Goal: Information Seeking & Learning: Learn about a topic

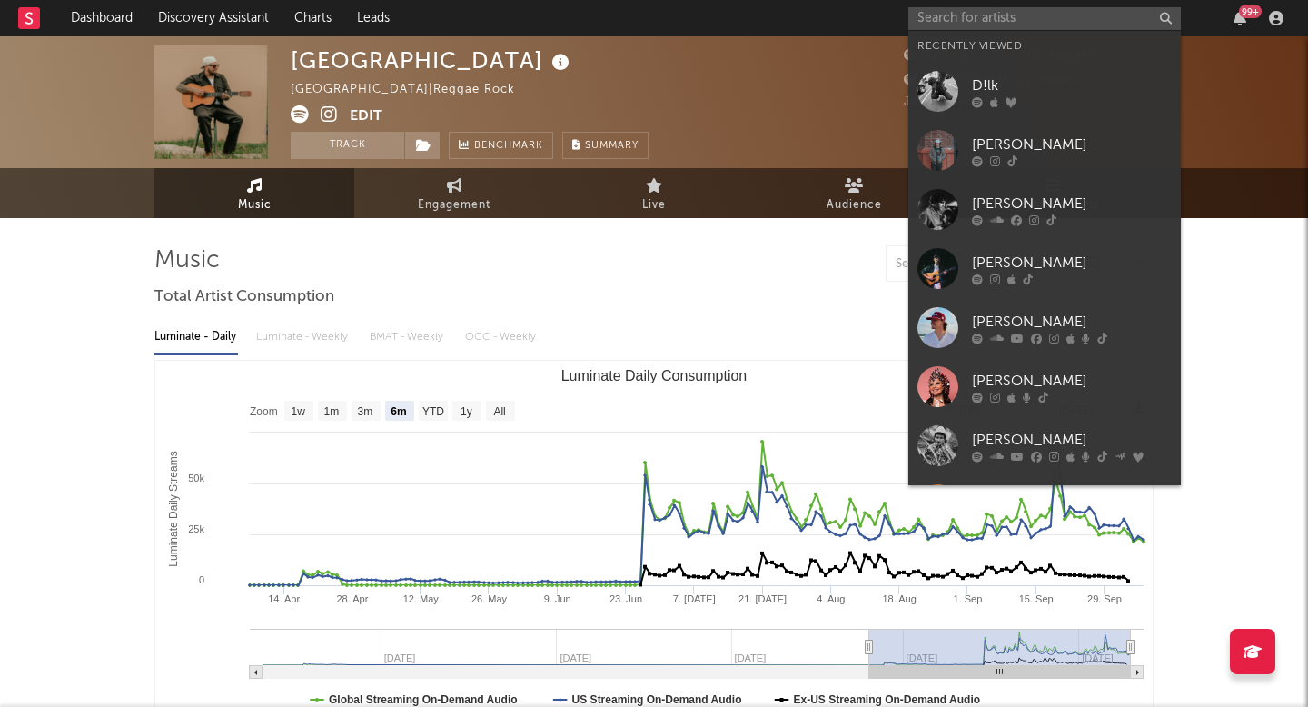
select select "6m"
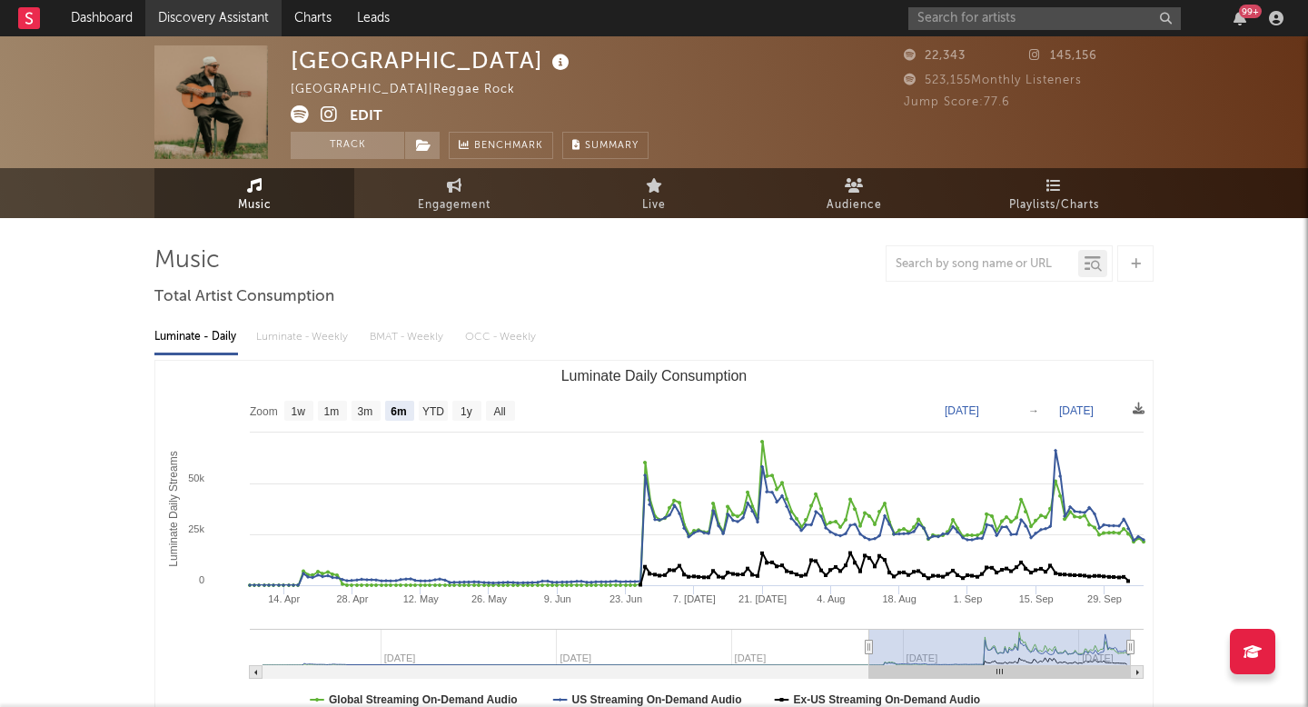
click at [250, 6] on link "Discovery Assistant" at bounding box center [213, 18] width 136 height 36
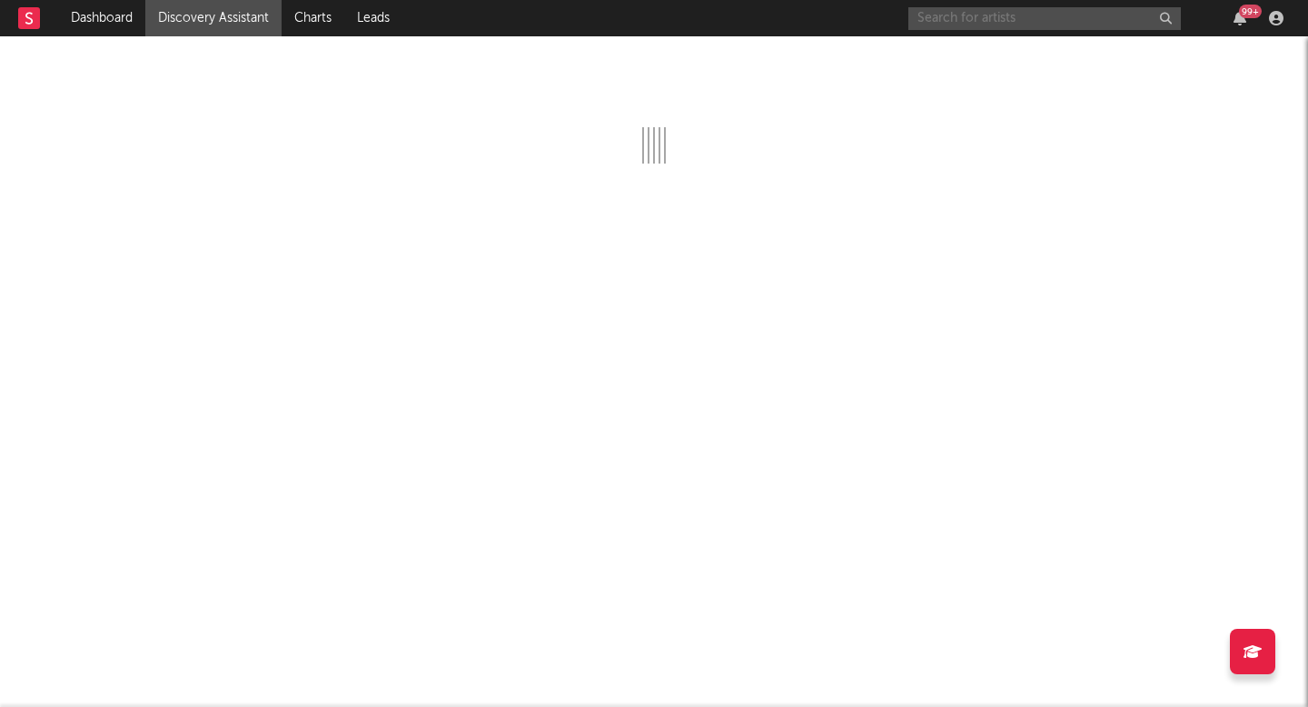
click at [940, 25] on input "text" at bounding box center [1044, 18] width 272 height 23
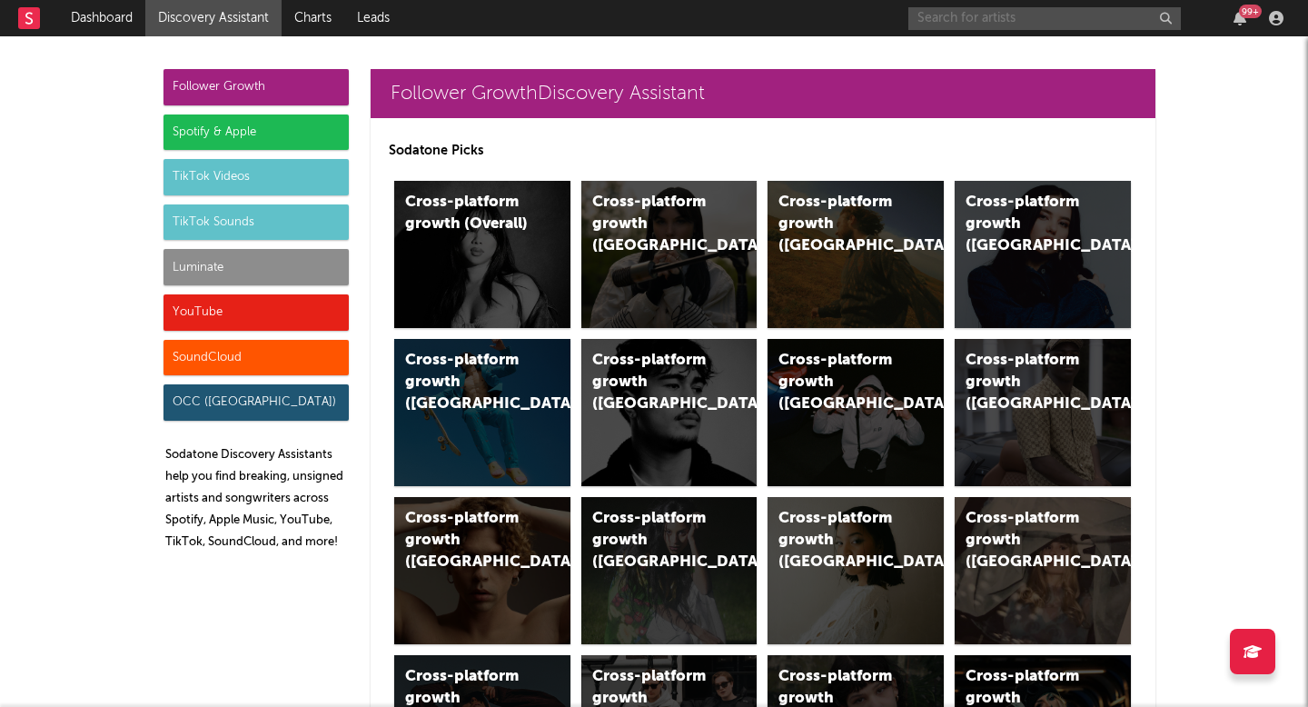
click at [958, 20] on input "text" at bounding box center [1044, 18] width 272 height 23
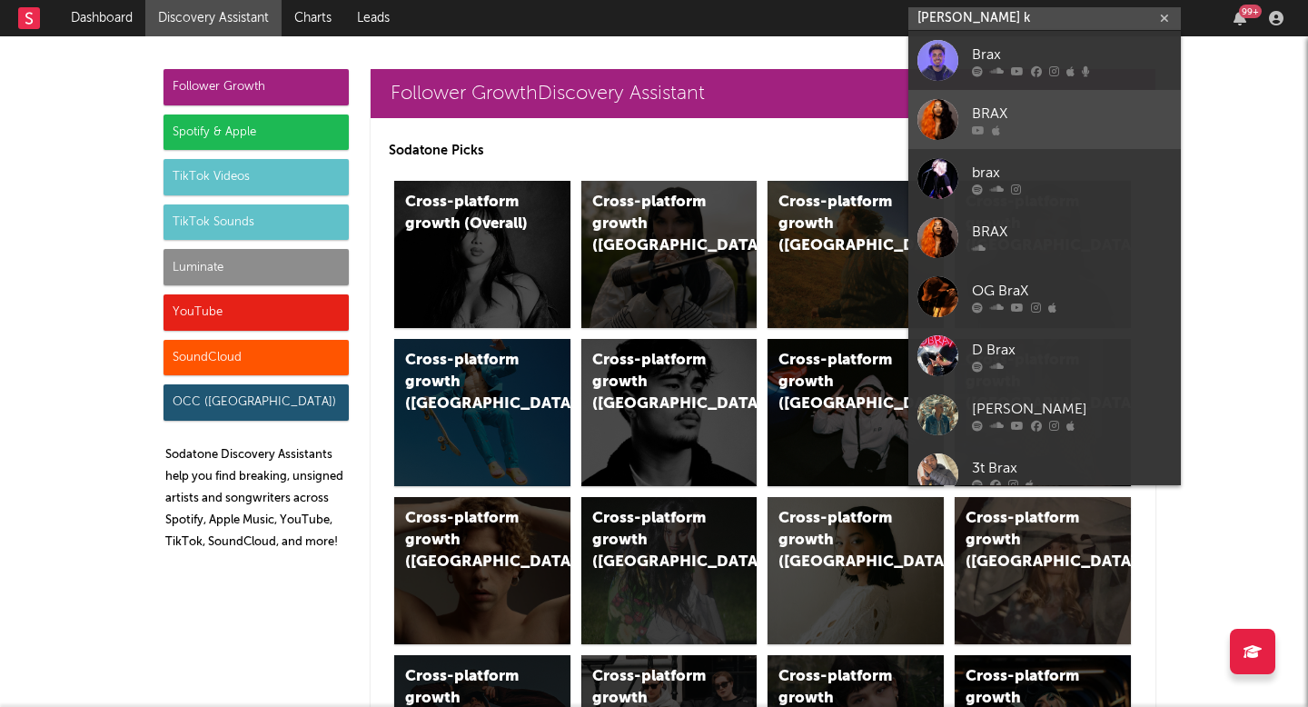
type input "braxton ke"
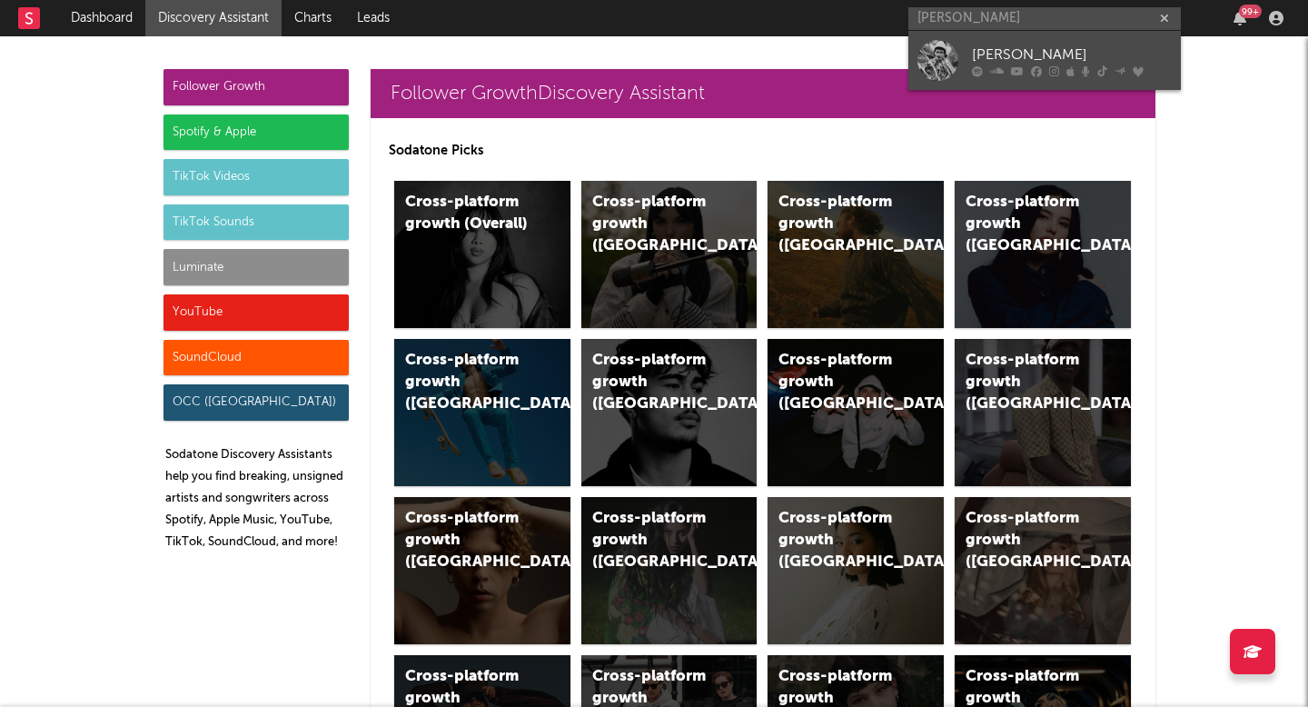
click at [1014, 51] on div "[PERSON_NAME]" at bounding box center [1072, 55] width 200 height 22
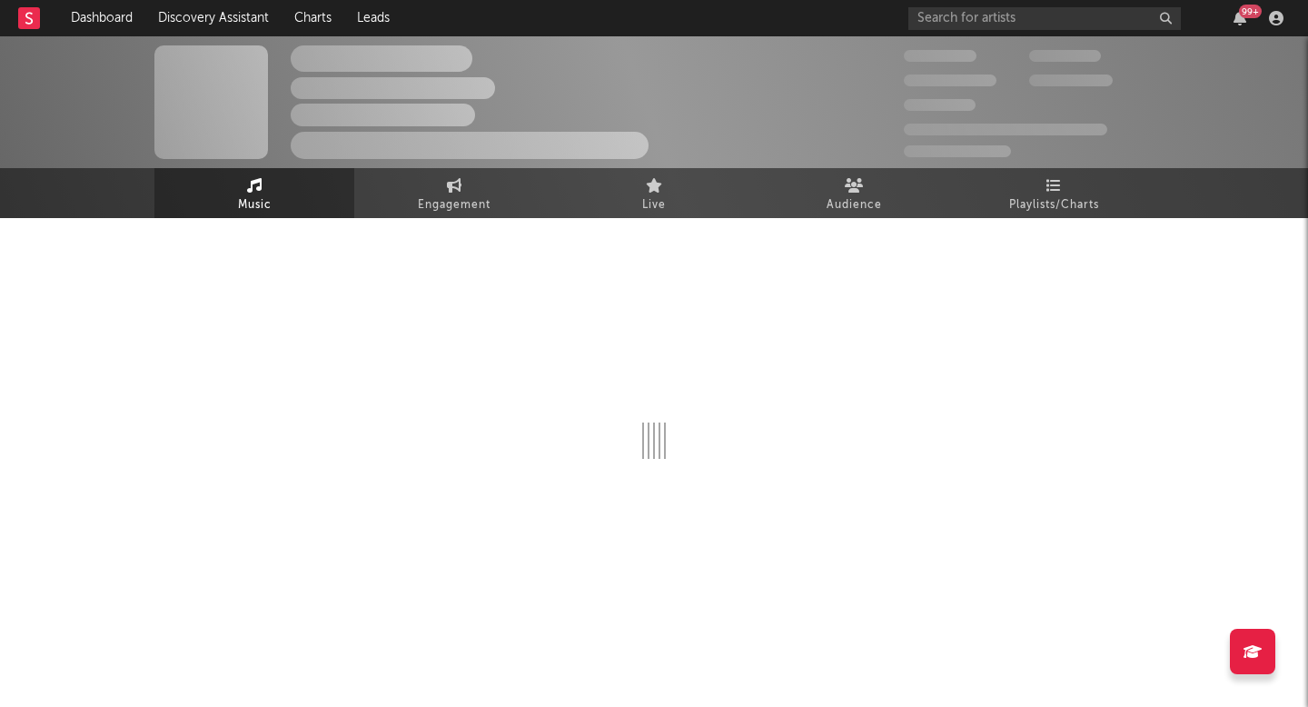
select select "6m"
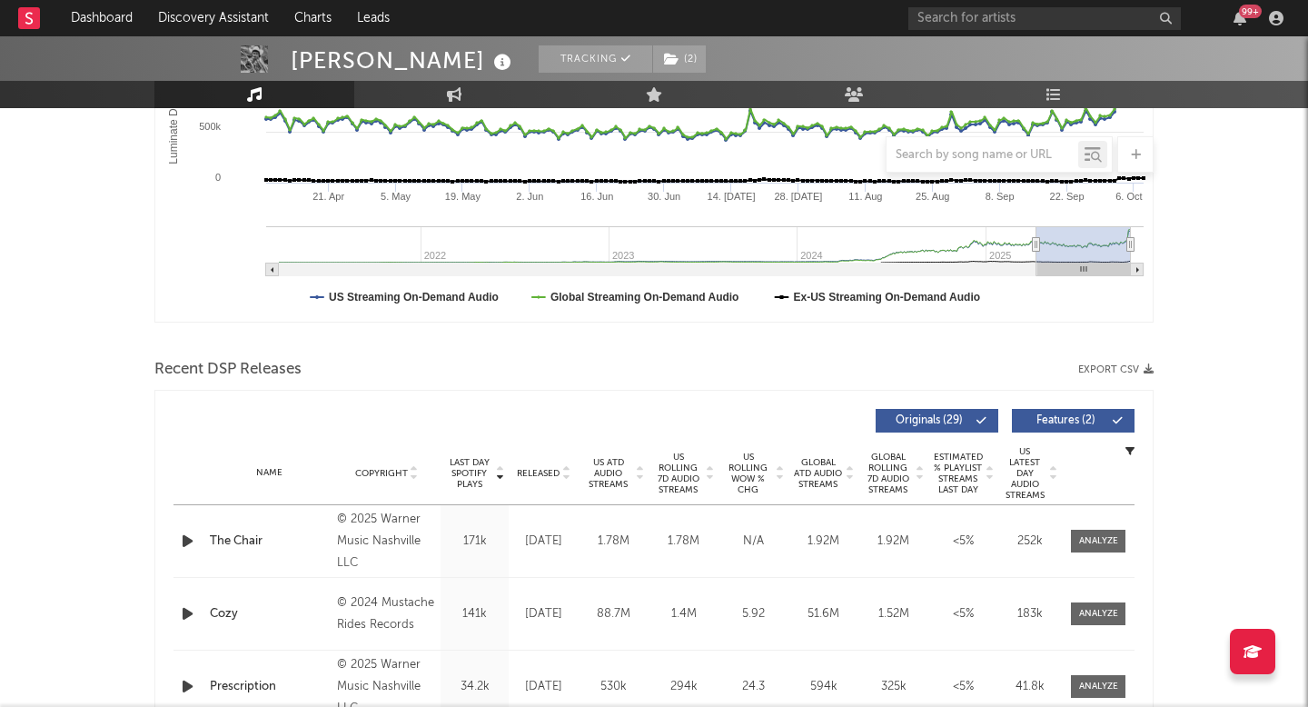
scroll to position [430, 0]
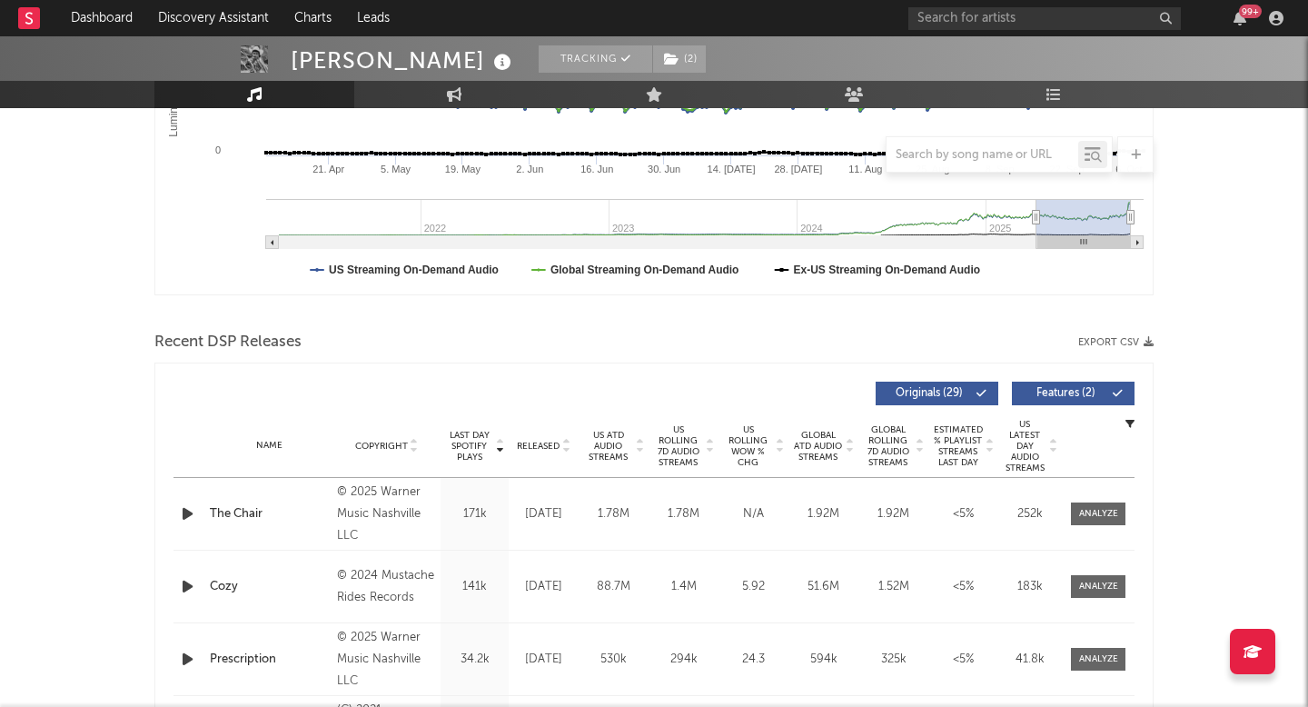
click at [688, 444] on span "US Rolling 7D Audio Streams" at bounding box center [678, 446] width 50 height 44
click at [1103, 508] on div at bounding box center [1098, 514] width 39 height 14
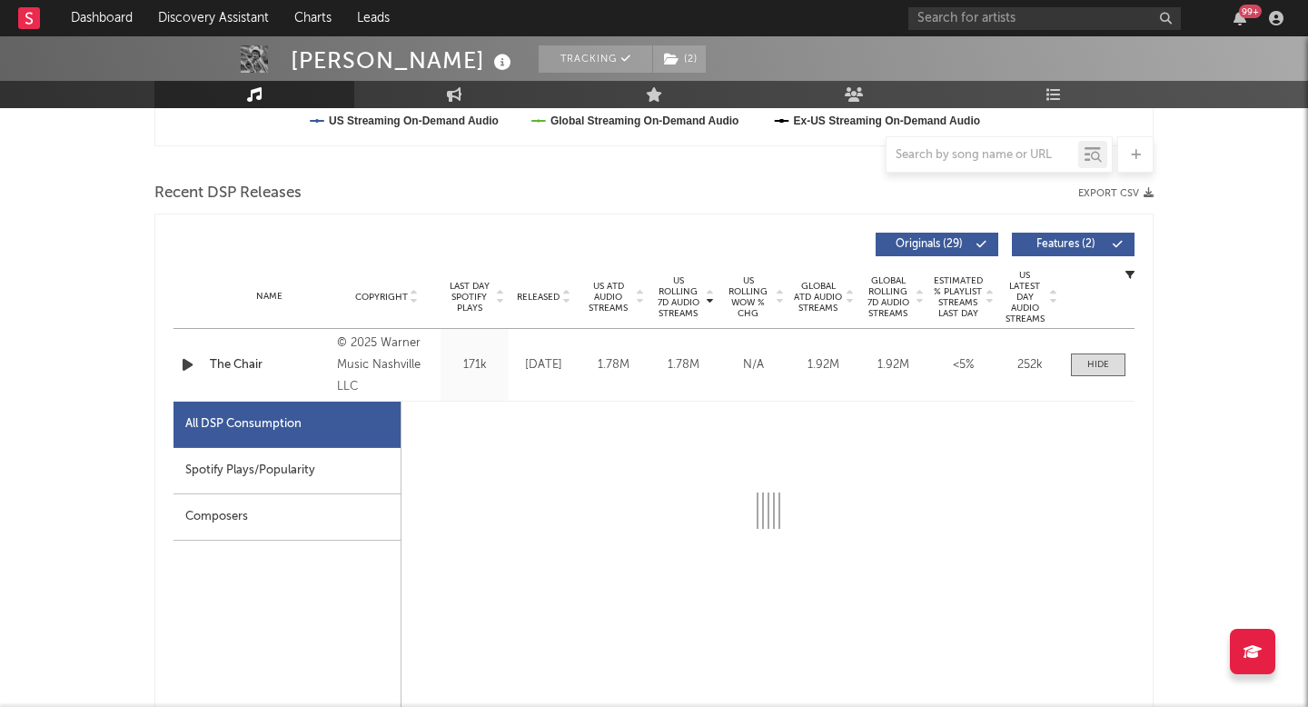
select select "1w"
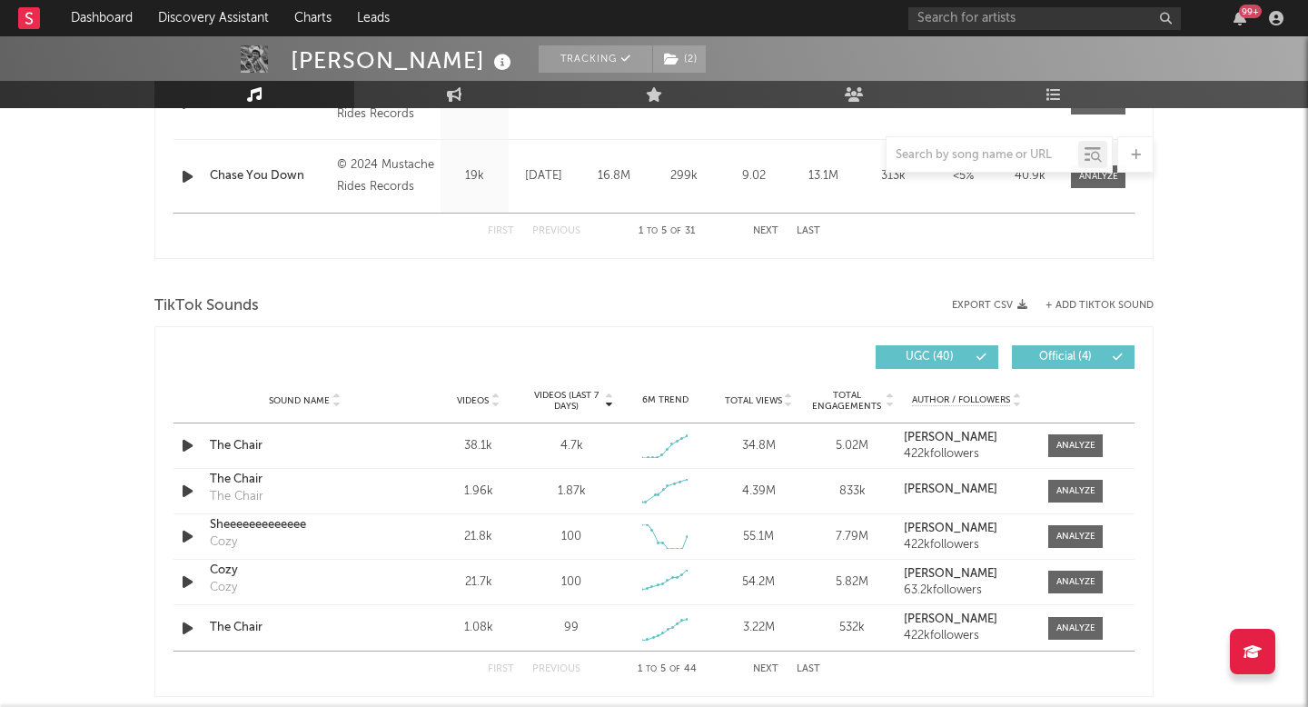
scroll to position [1931, 0]
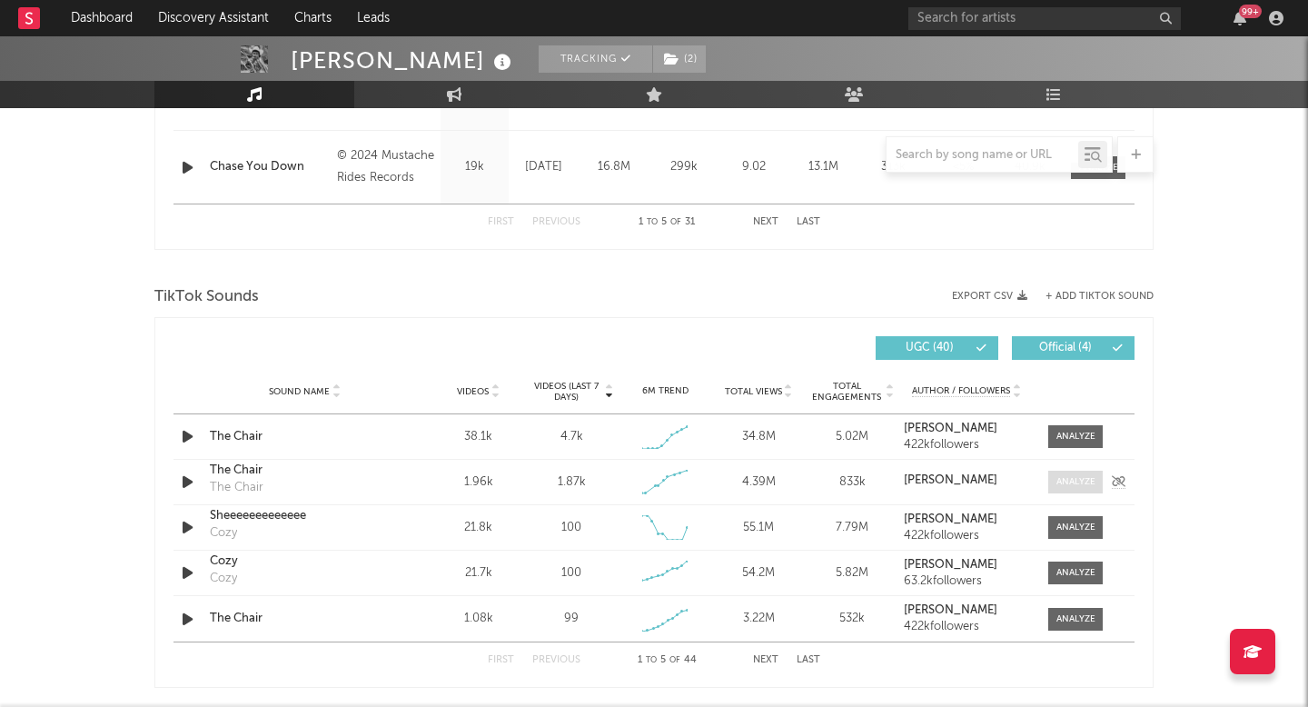
click at [1076, 485] on div at bounding box center [1075, 482] width 39 height 14
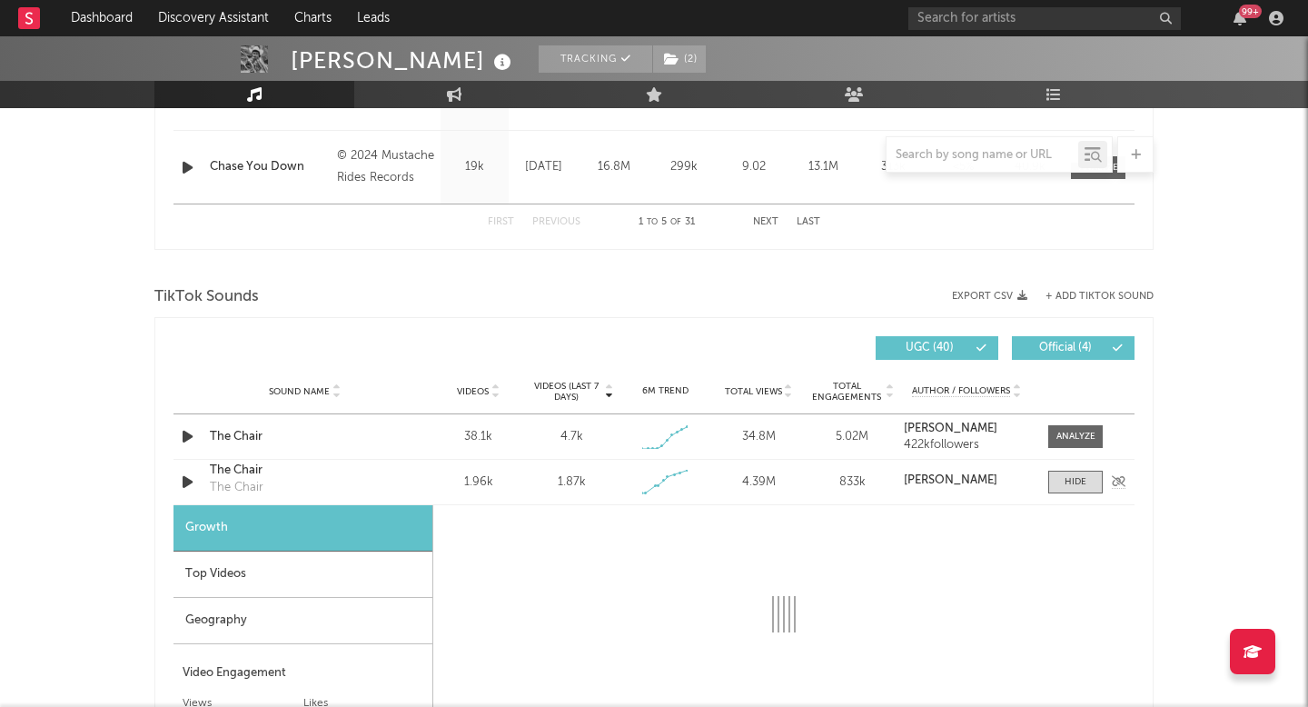
select select "1w"
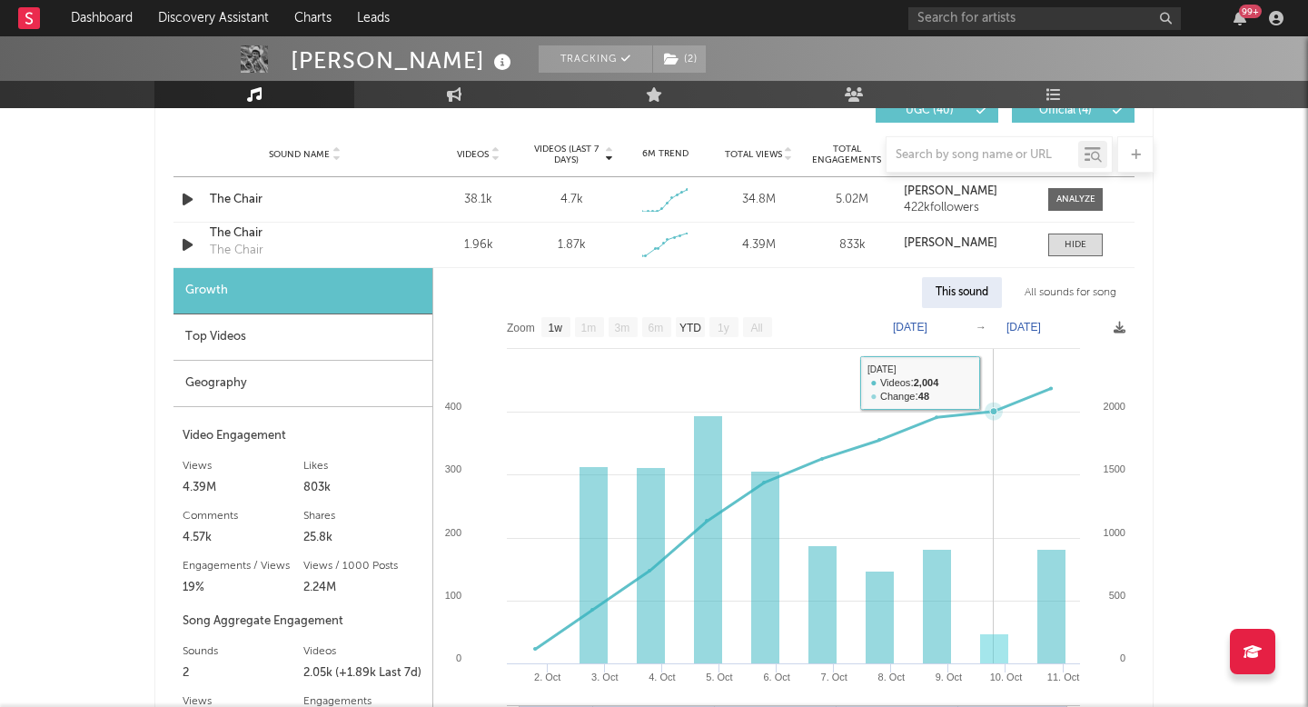
scroll to position [2177, 0]
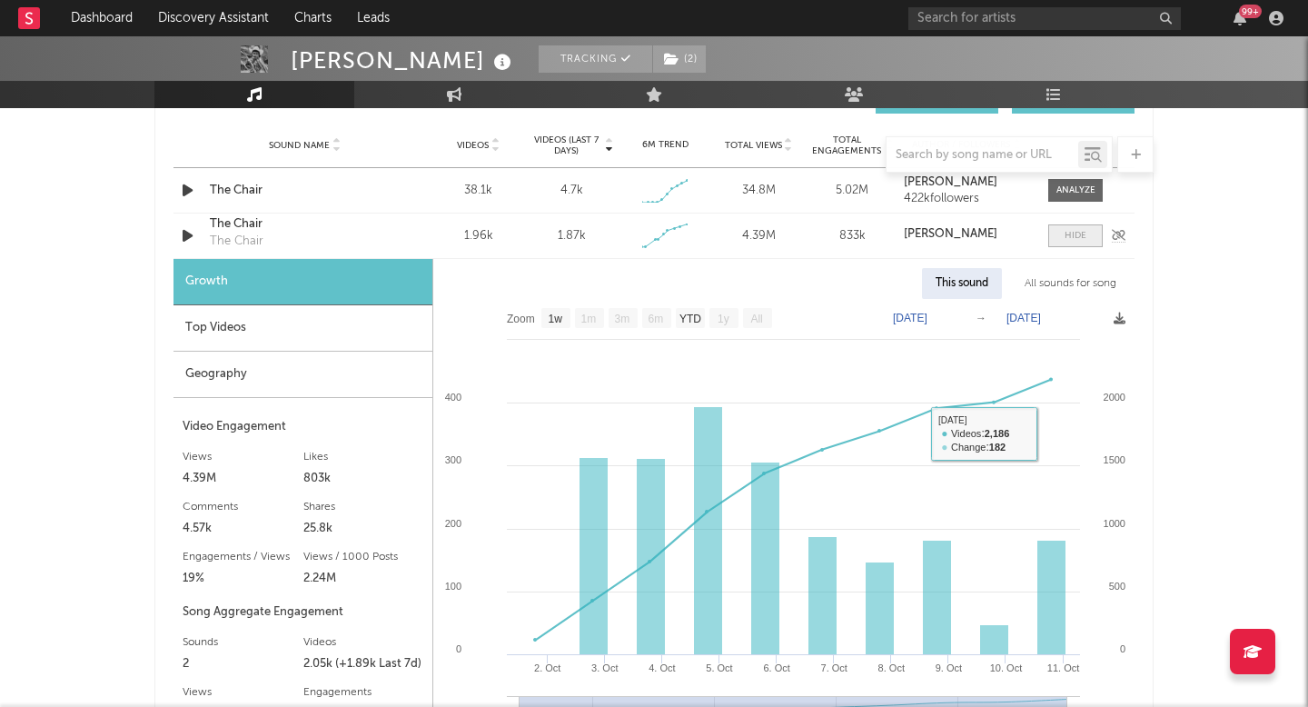
click at [1069, 232] on div at bounding box center [1076, 236] width 22 height 14
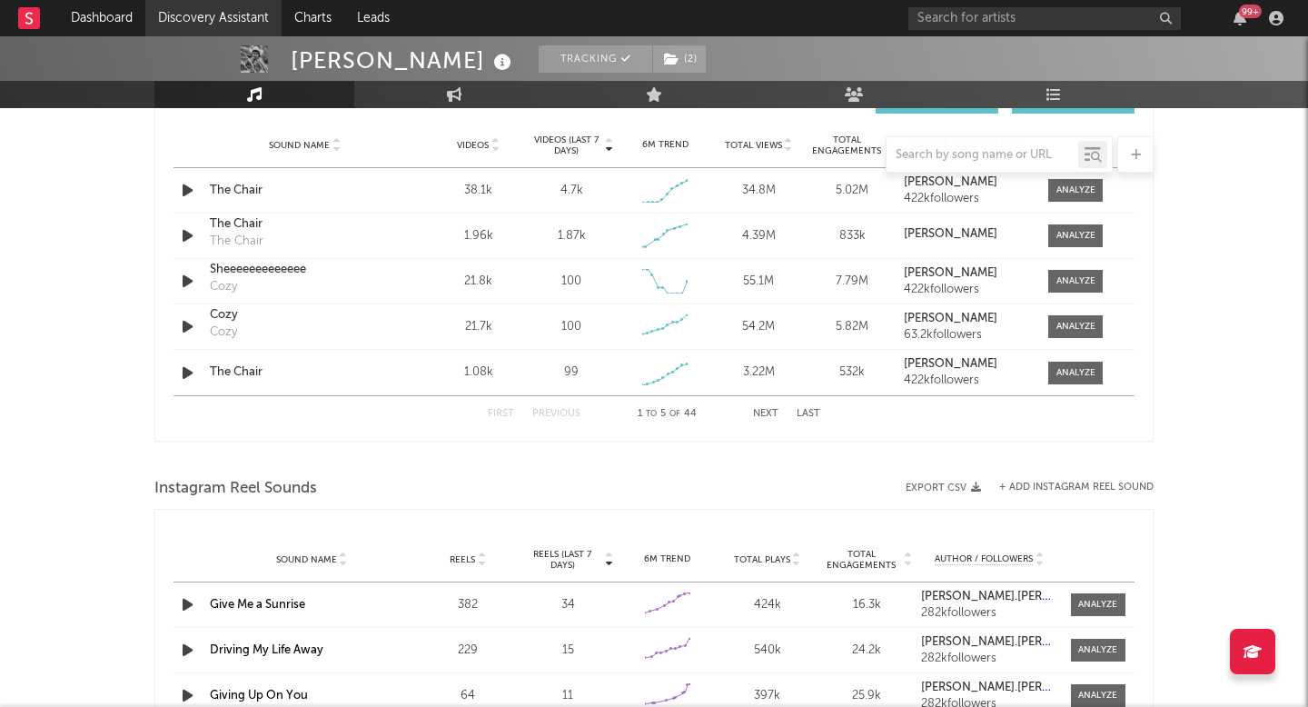
click at [254, 27] on link "Discovery Assistant" at bounding box center [213, 18] width 136 height 36
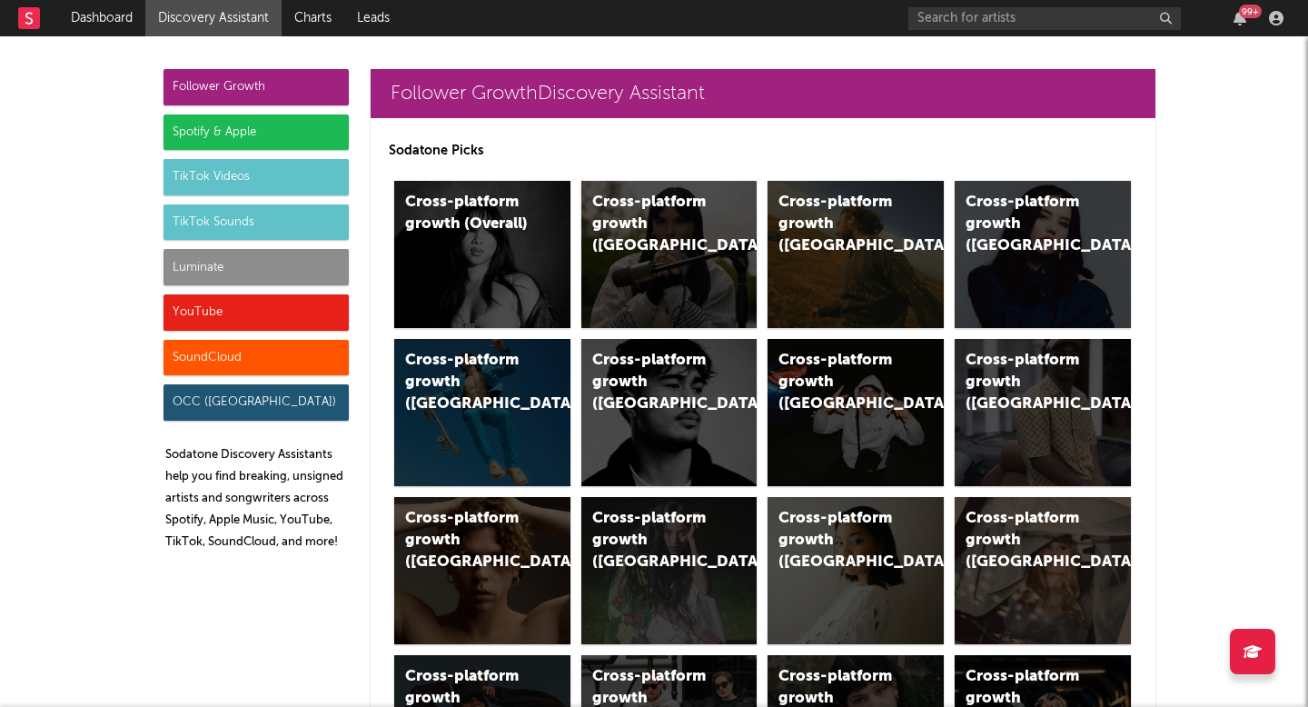
click at [274, 253] on div "Luminate" at bounding box center [255, 267] width 185 height 36
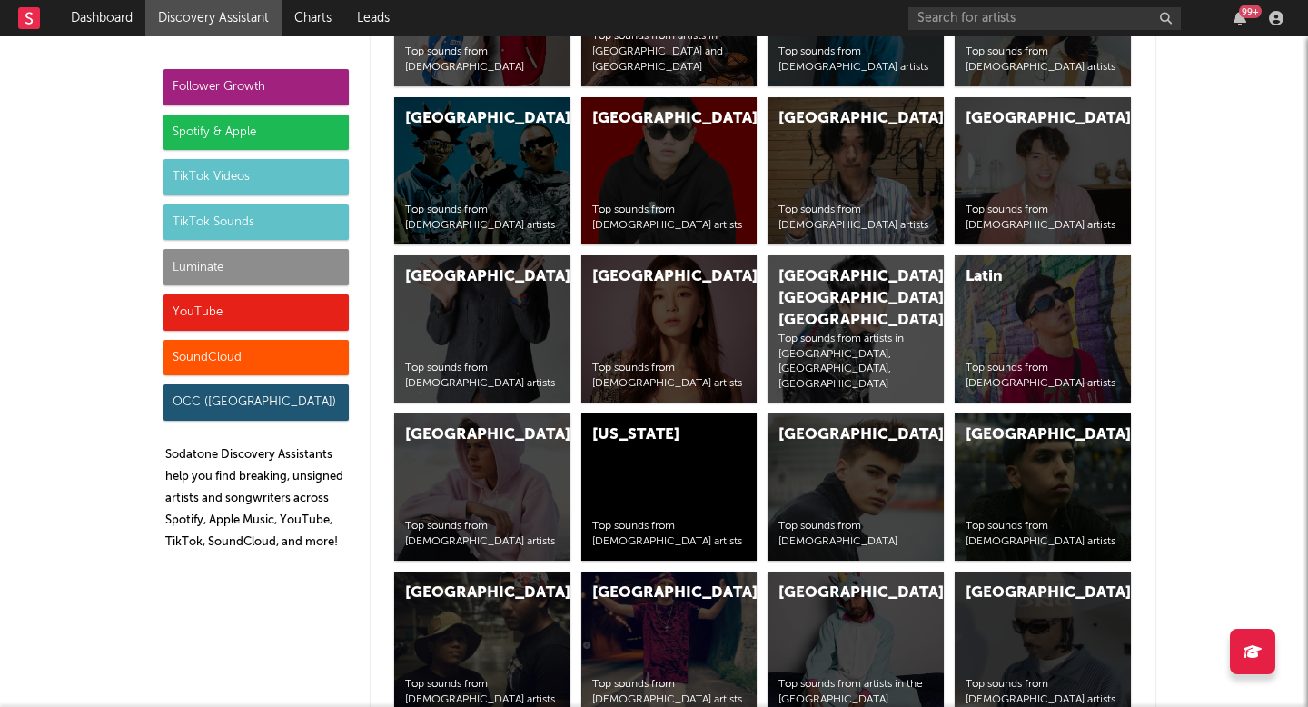
scroll to position [8794, 0]
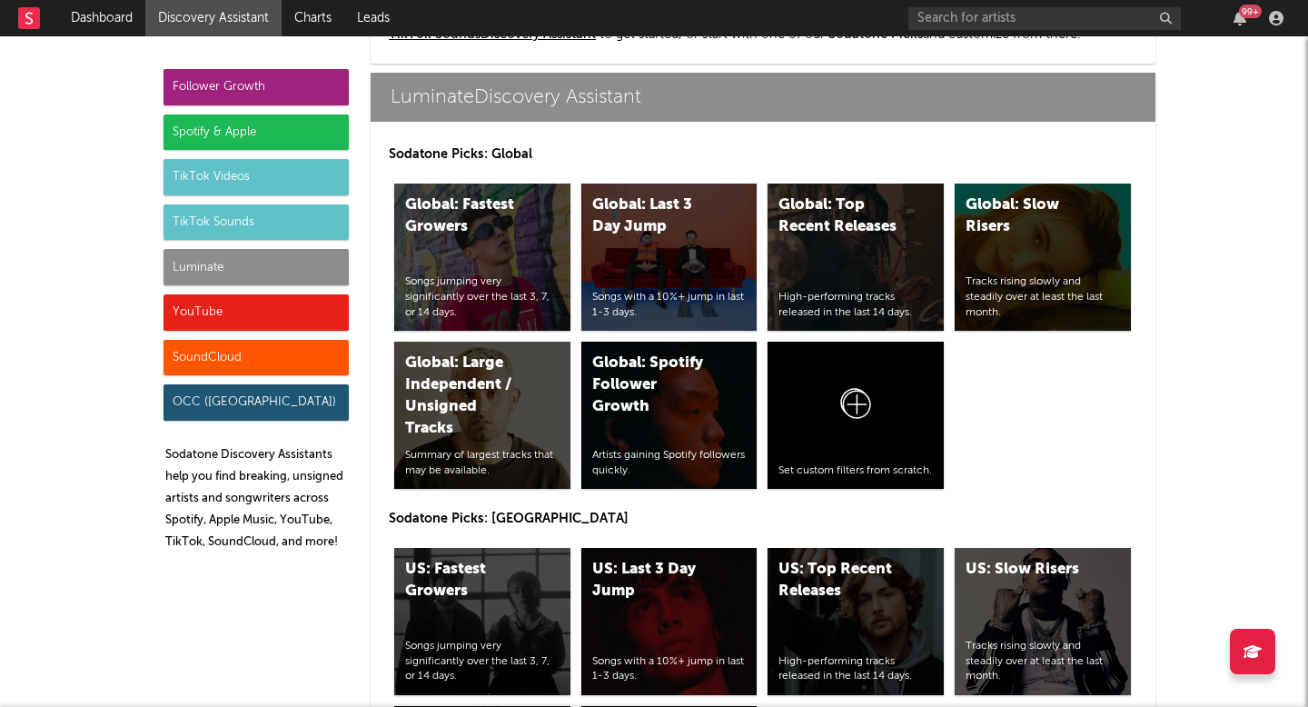
click at [295, 96] on div "Follower Growth" at bounding box center [255, 87] width 185 height 36
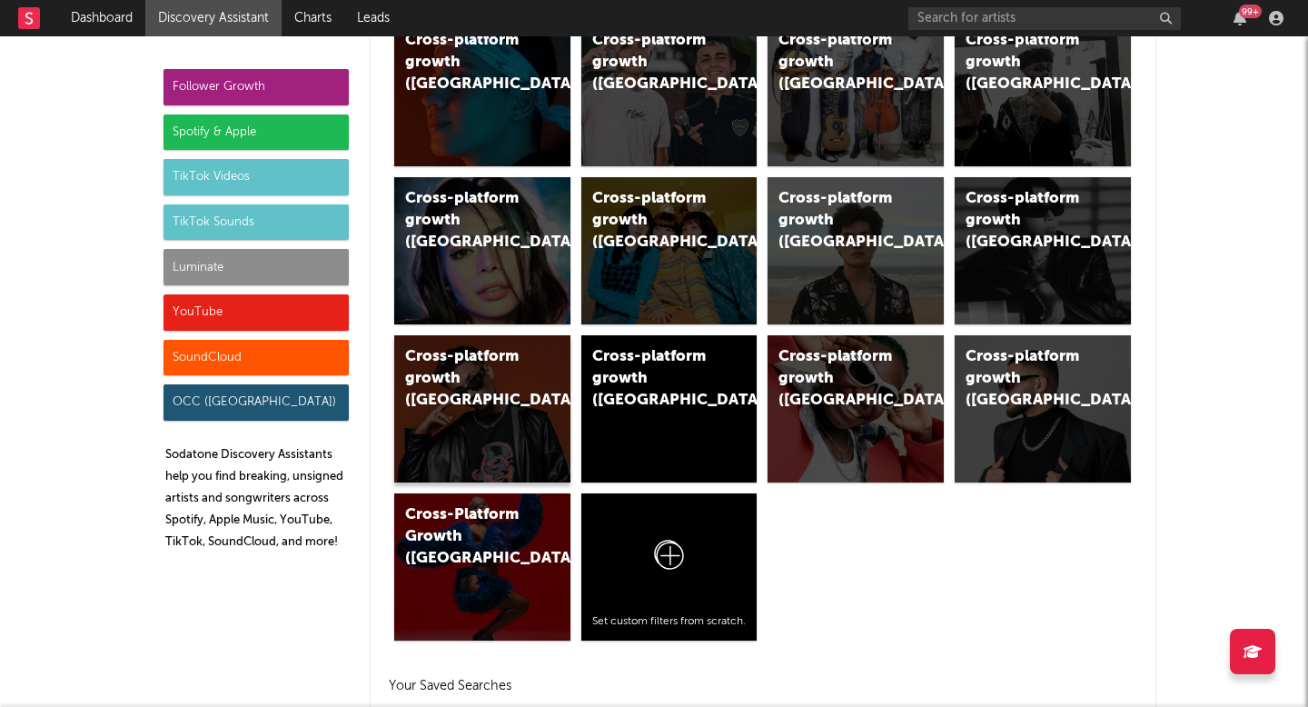
scroll to position [0, 0]
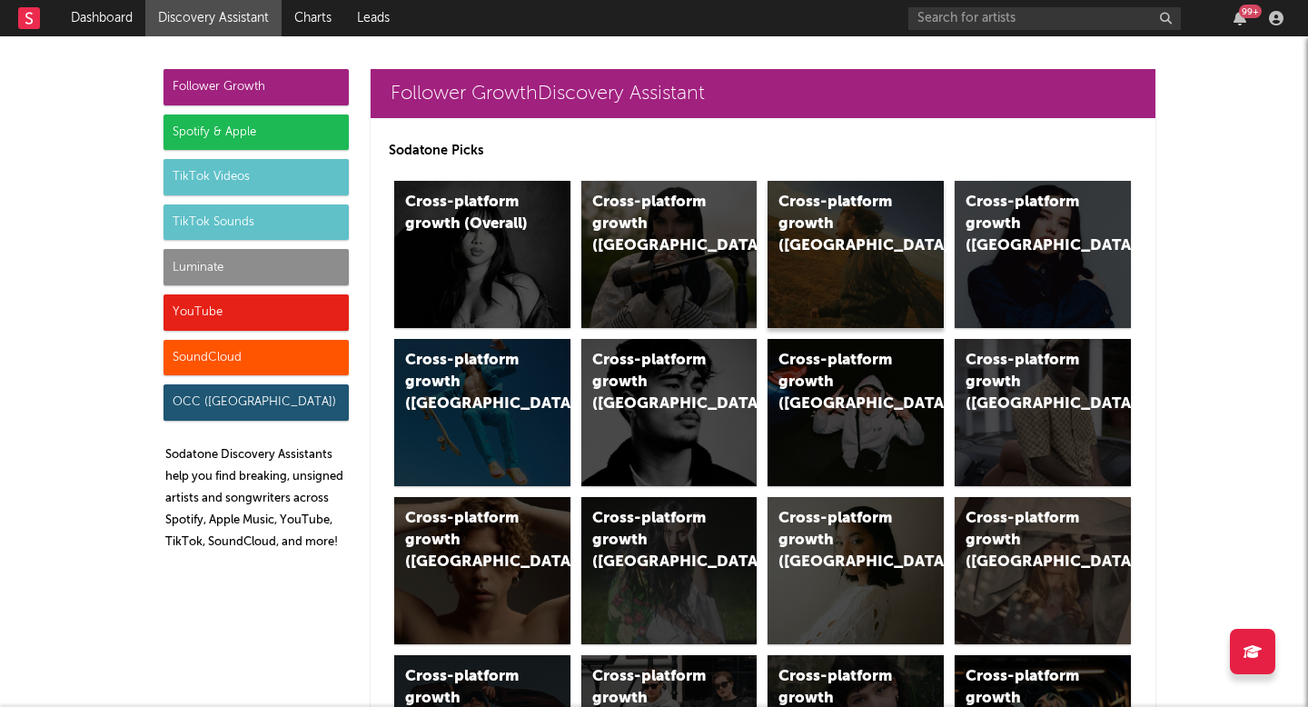
click at [871, 261] on div "Cross-platform growth (US)" at bounding box center [856, 254] width 176 height 147
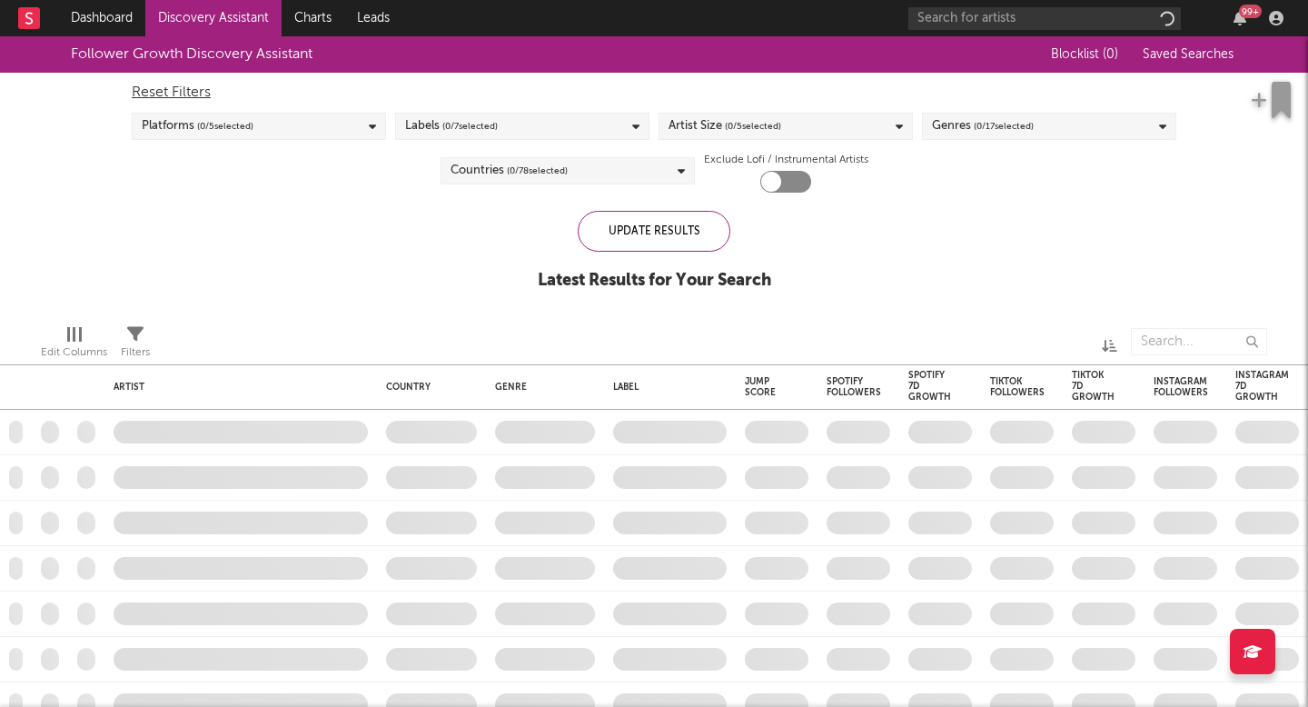
checkbox input "true"
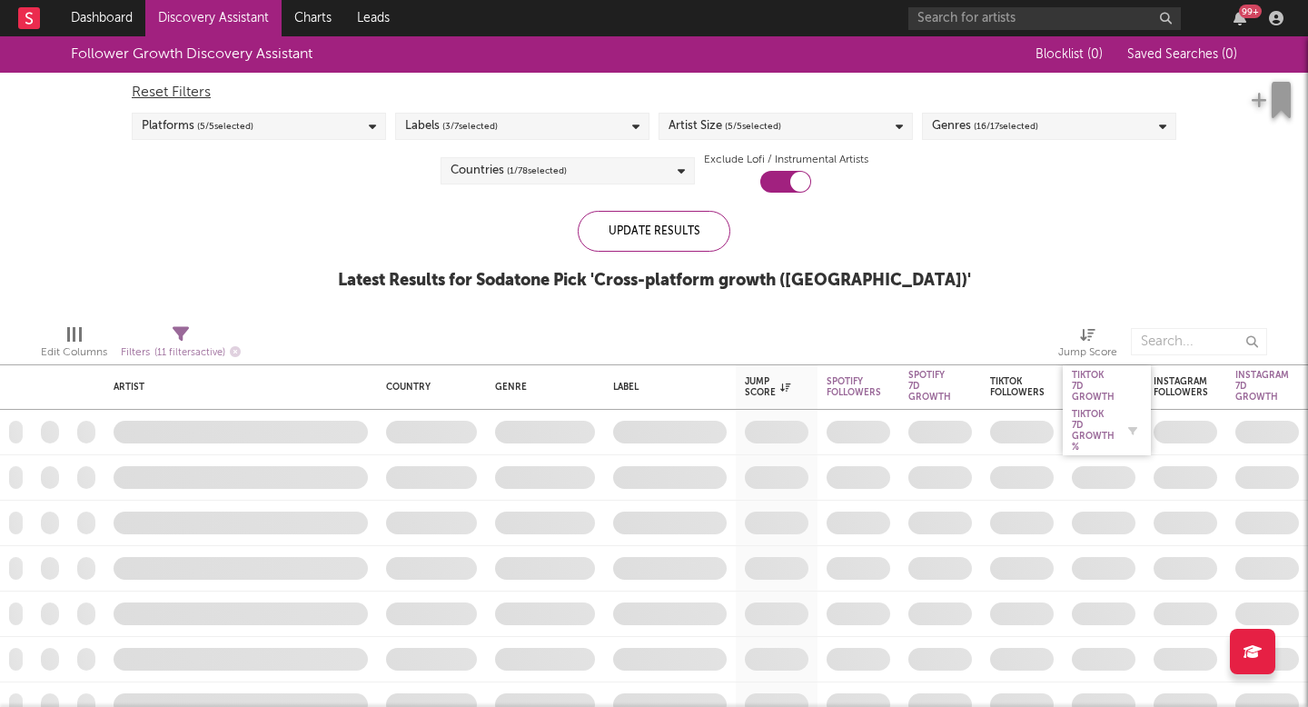
click at [1085, 419] on div "Tiktok 7D Growth %" at bounding box center [1093, 431] width 43 height 44
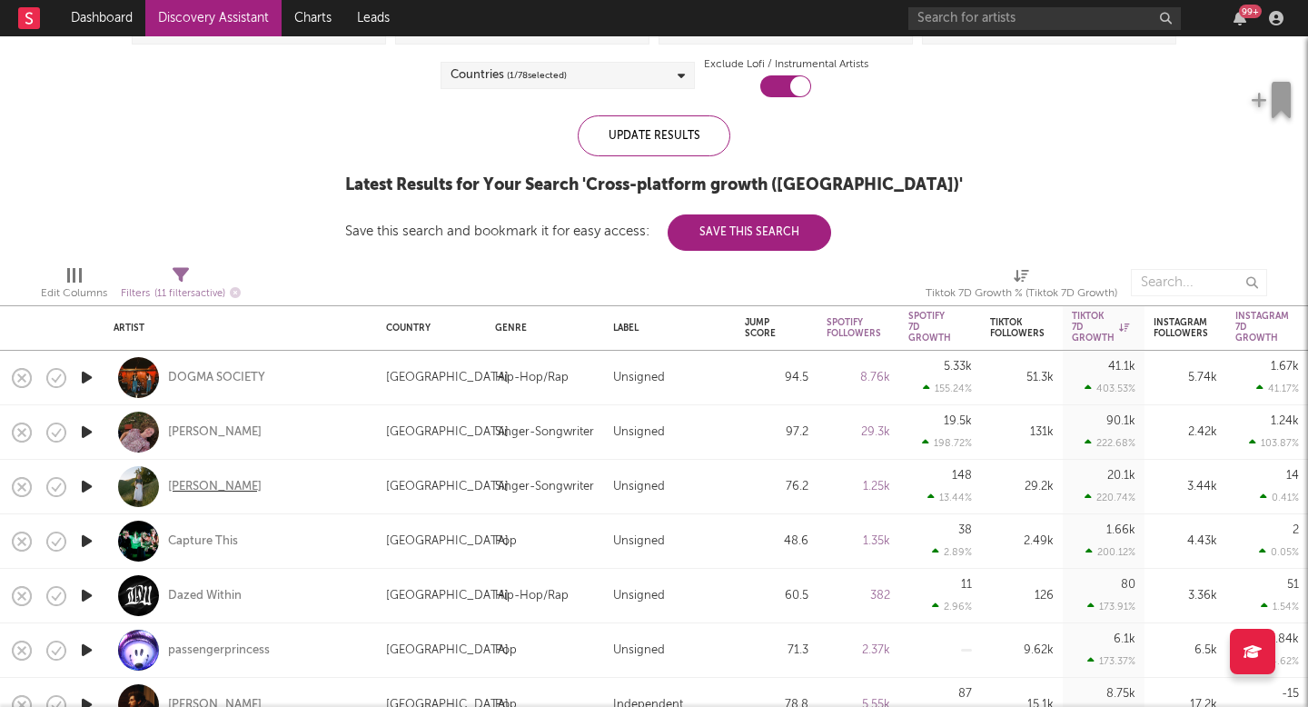
click at [204, 486] on div "[PERSON_NAME]" at bounding box center [215, 487] width 94 height 16
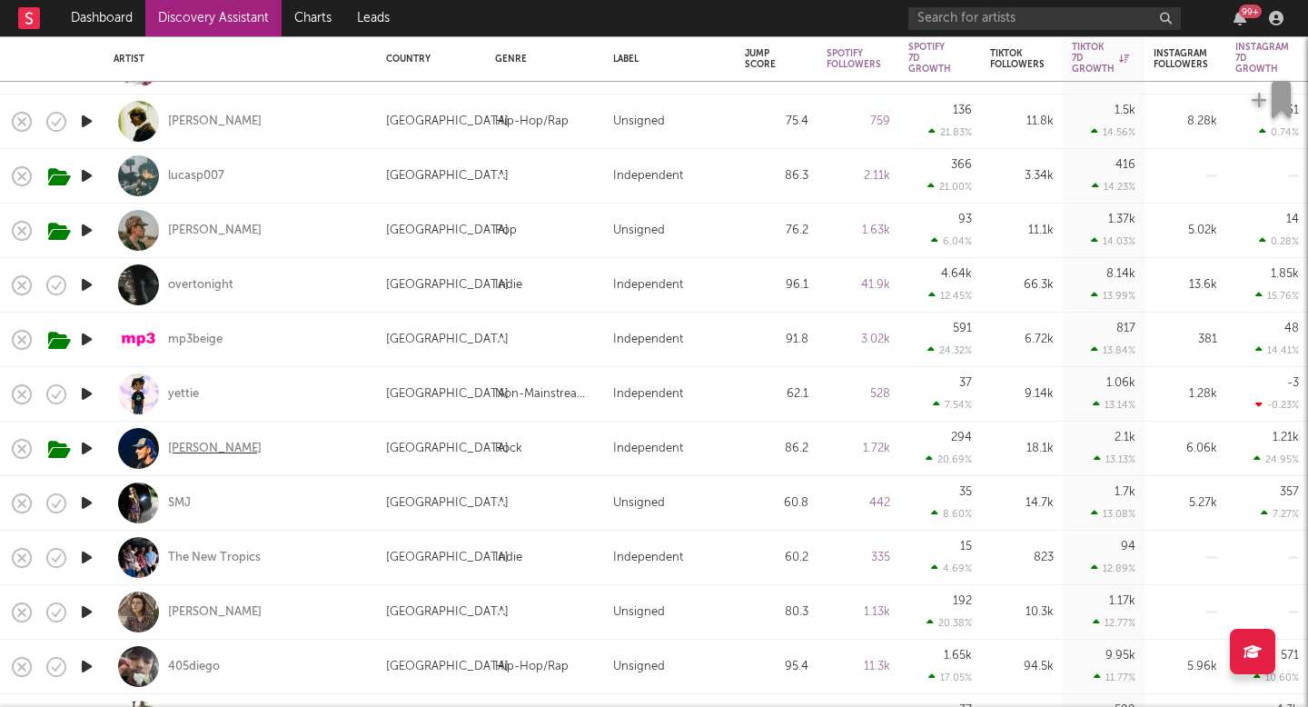
click at [185, 447] on div "[PERSON_NAME]" at bounding box center [215, 449] width 94 height 16
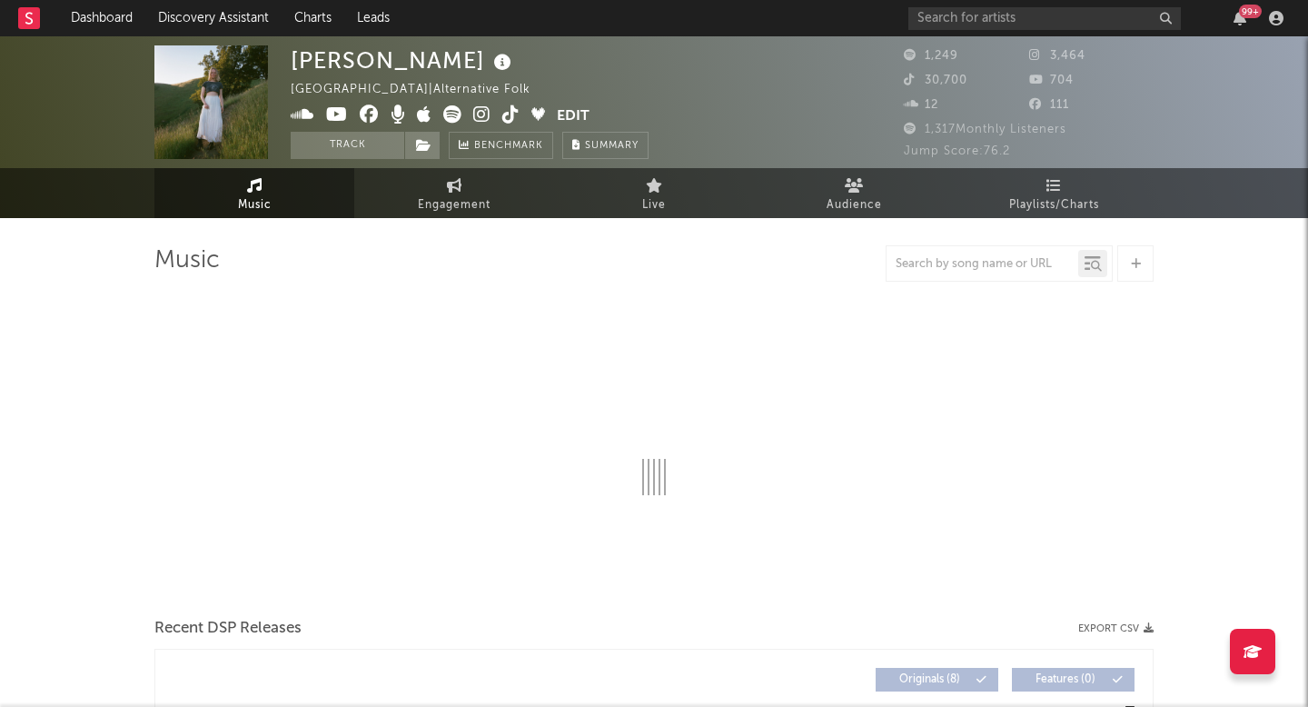
select select "6m"
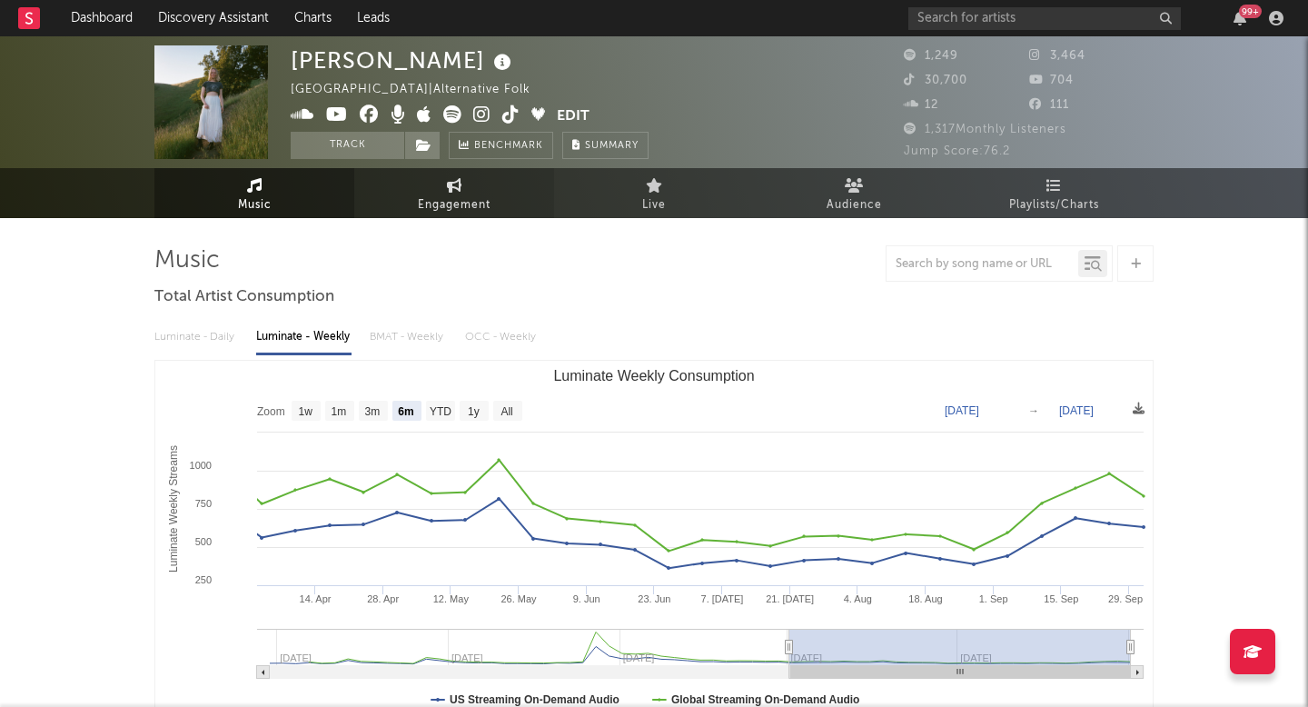
click at [503, 209] on link "Engagement" at bounding box center [454, 193] width 200 height 50
select select "1w"
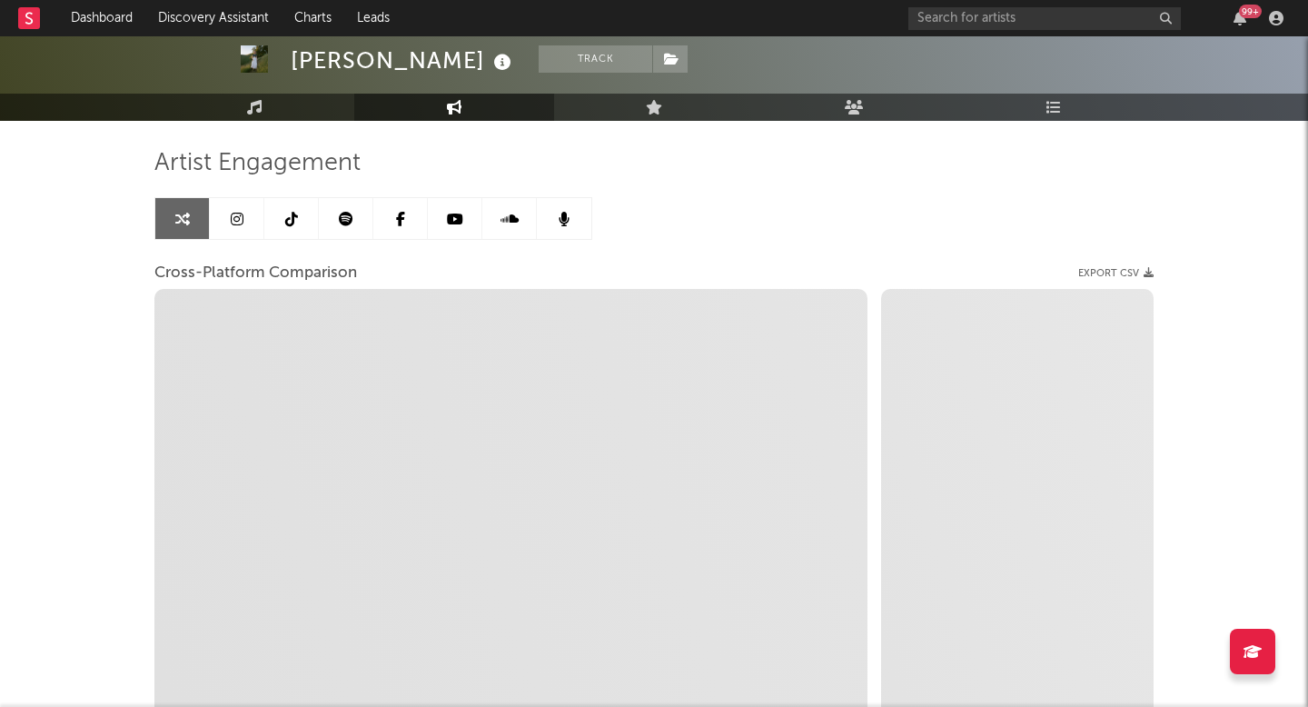
scroll to position [103, 0]
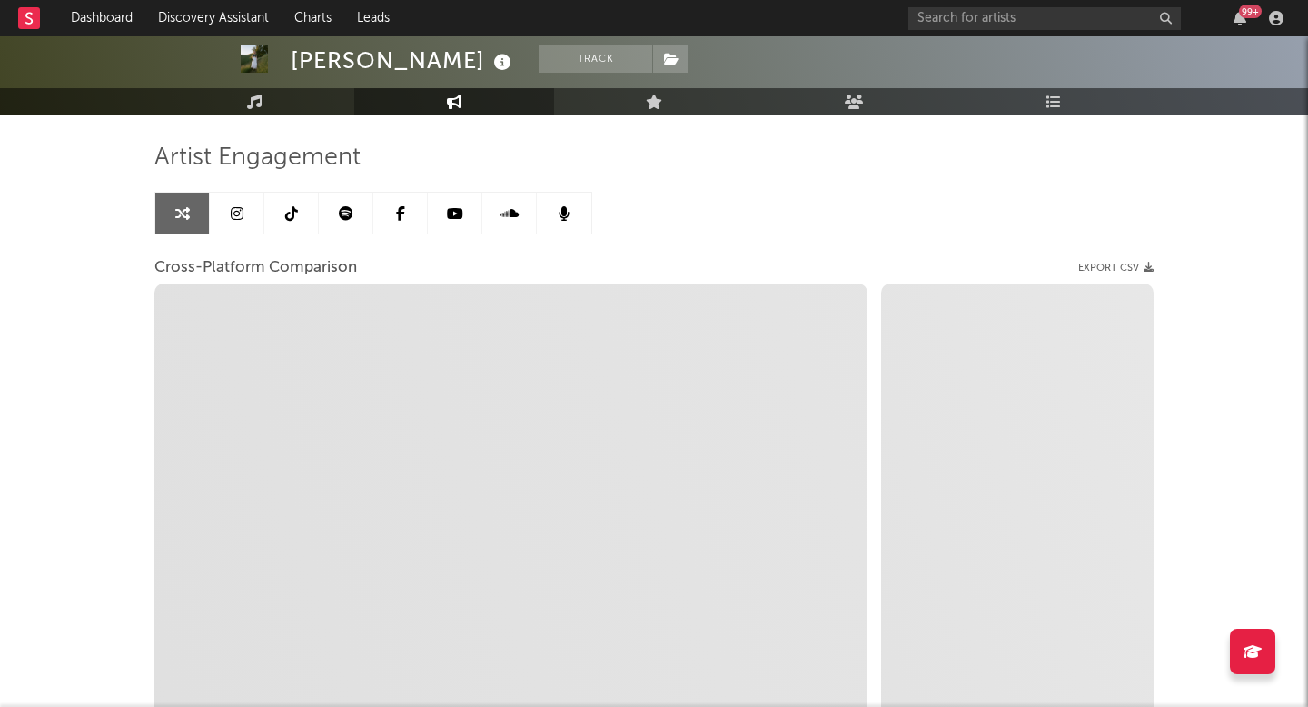
select select "1m"
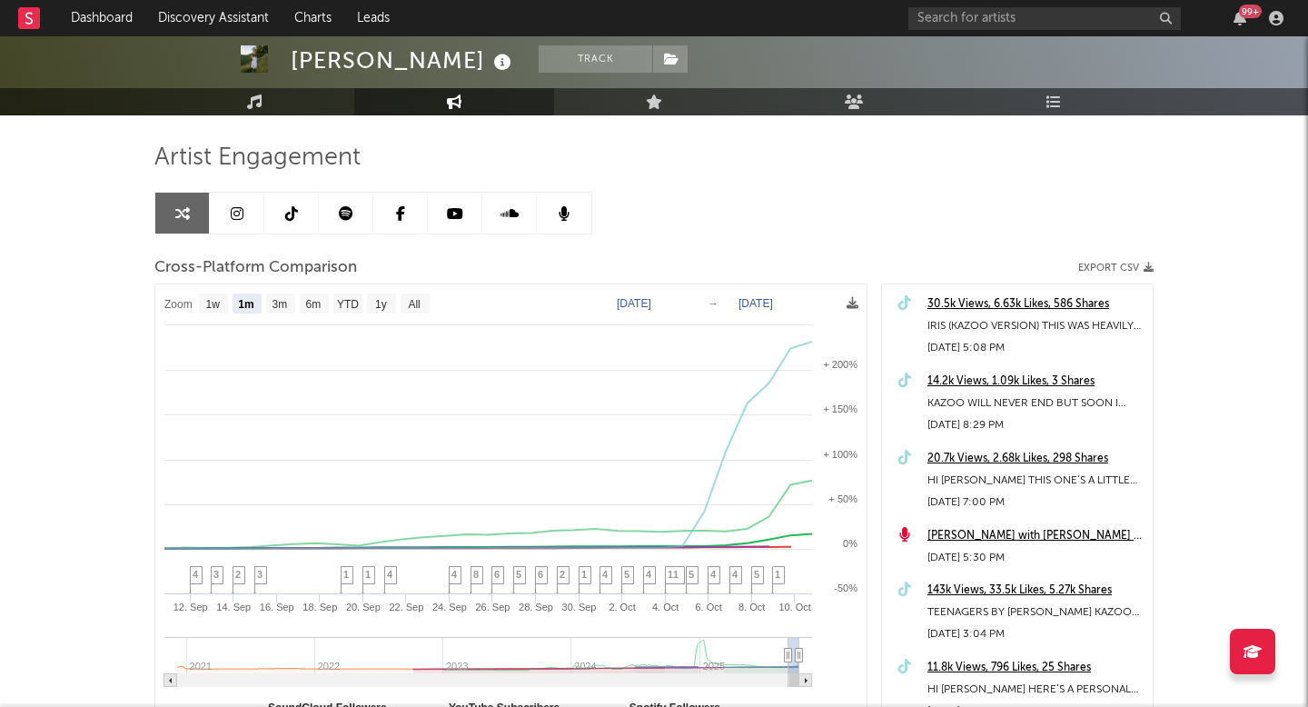
scroll to position [111, 0]
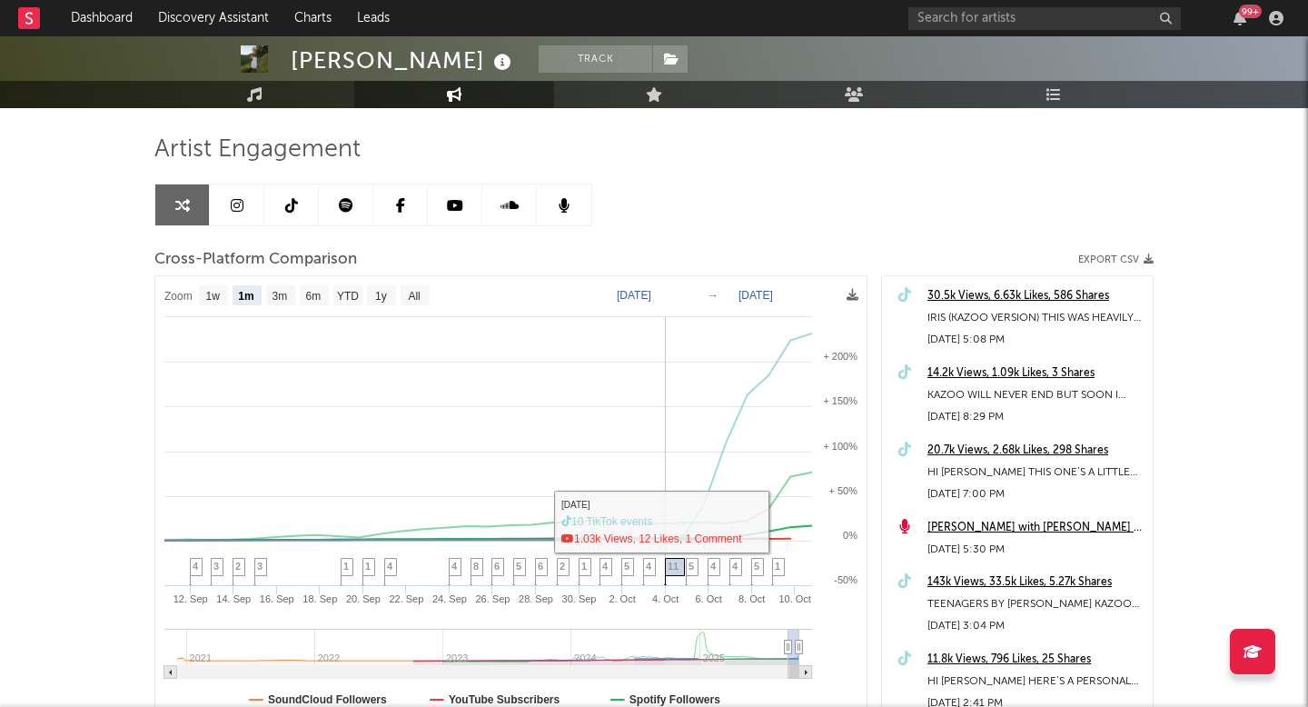
click at [675, 564] on span "11" at bounding box center [673, 565] width 11 height 11
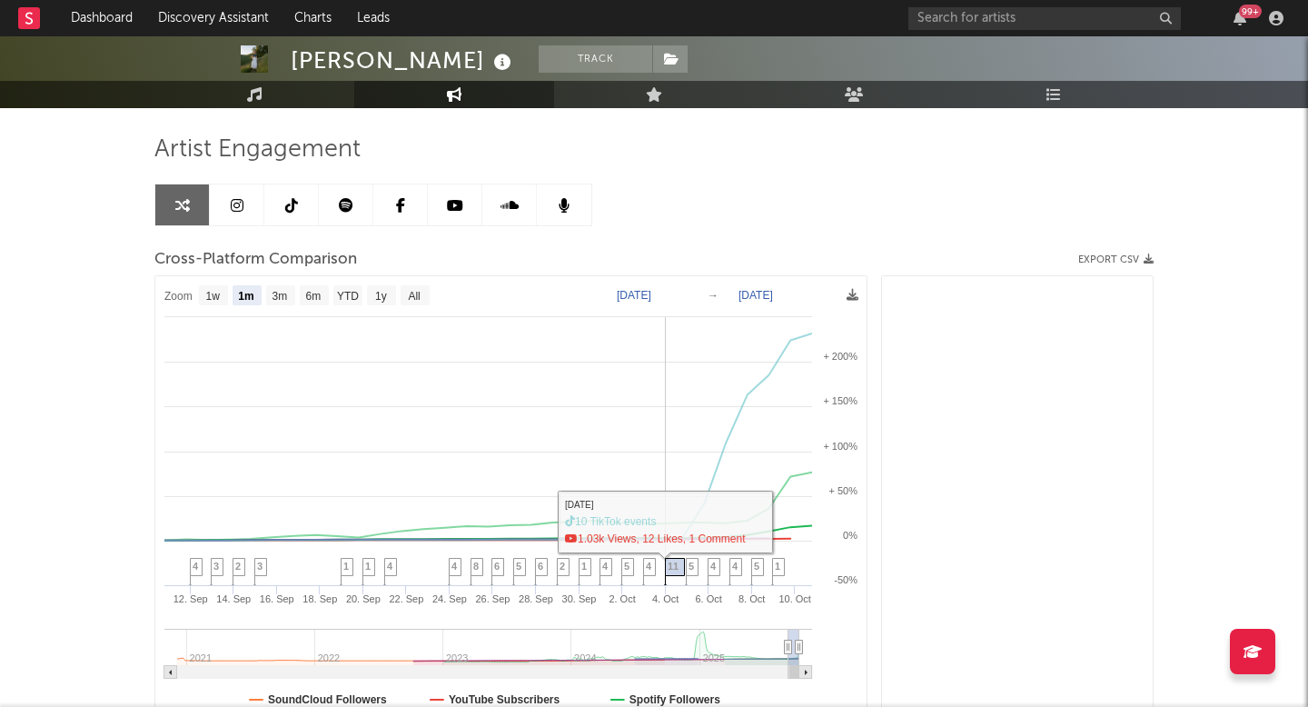
scroll to position [1444, 0]
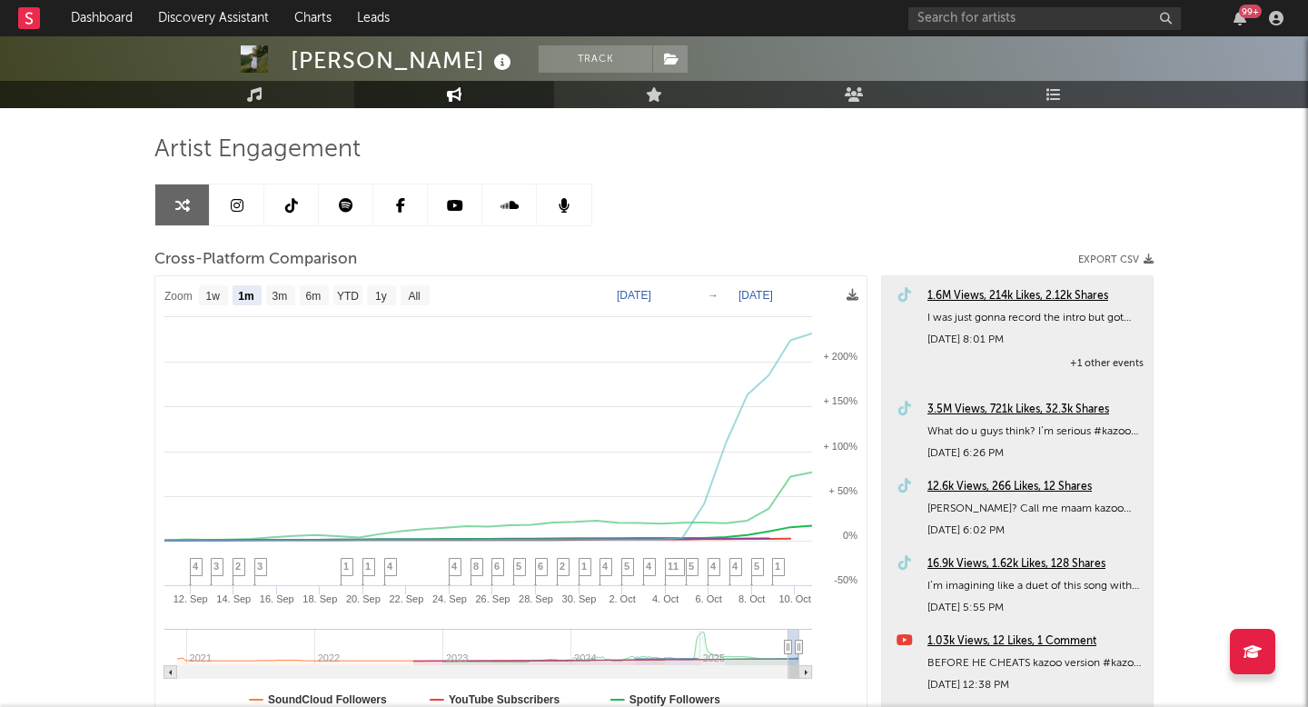
click at [999, 406] on div "3.5M Views, 721k Likes, 32.3k Shares" at bounding box center [1035, 410] width 216 height 22
click at [985, 292] on div "1.6M Views, 214k Likes, 2.12k Shares" at bounding box center [1035, 296] width 216 height 22
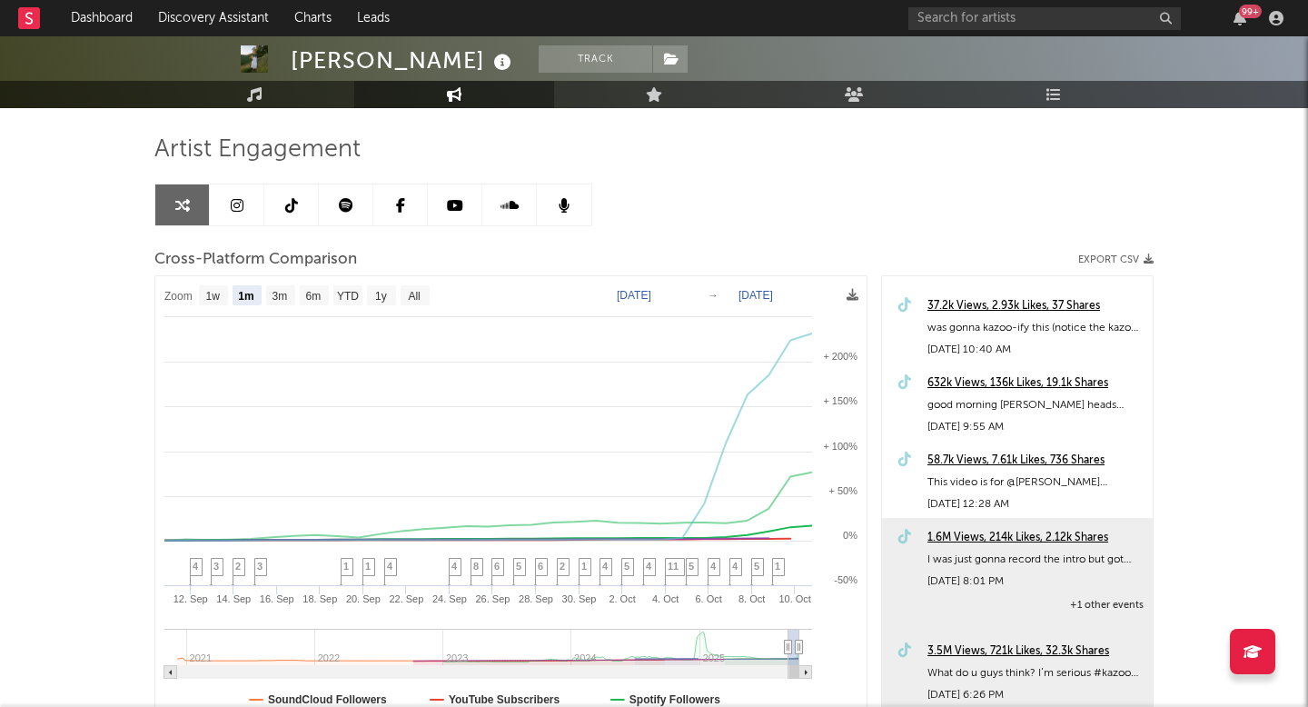
scroll to position [1193, 0]
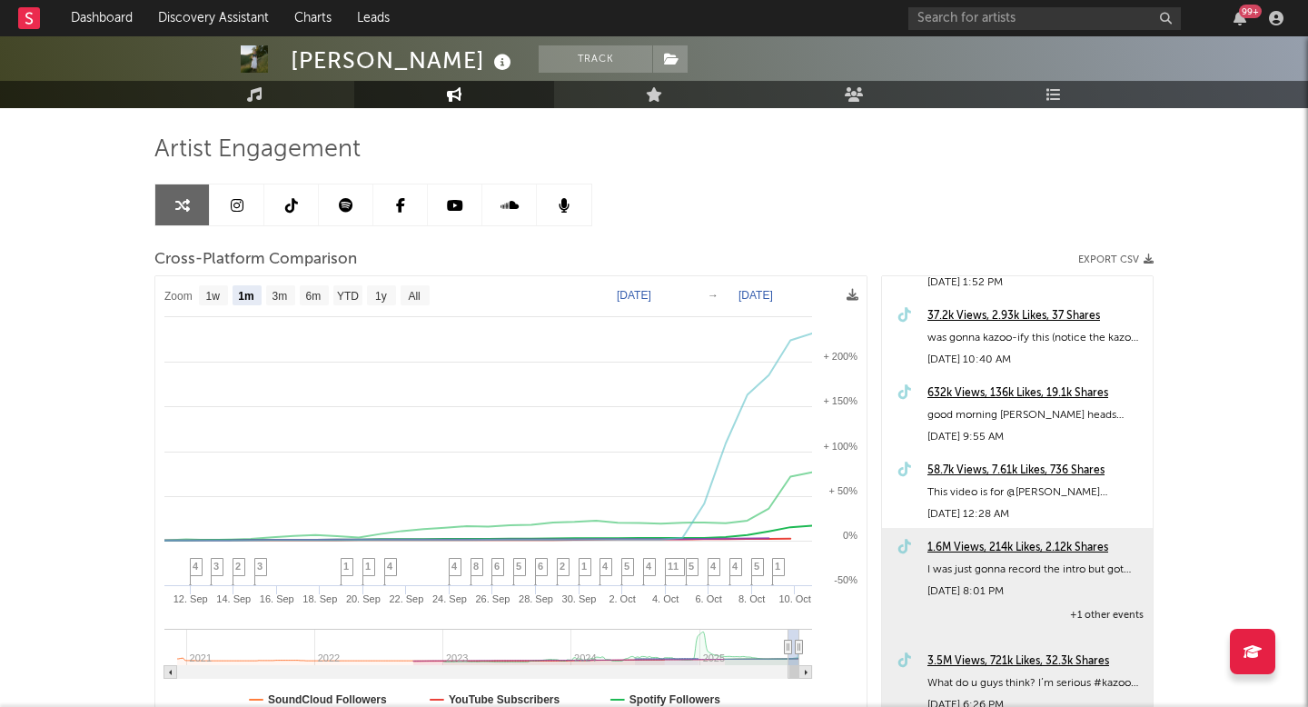
click at [961, 391] on div "632k Views, 136k Likes, 19.1k Shares" at bounding box center [1035, 393] width 216 height 22
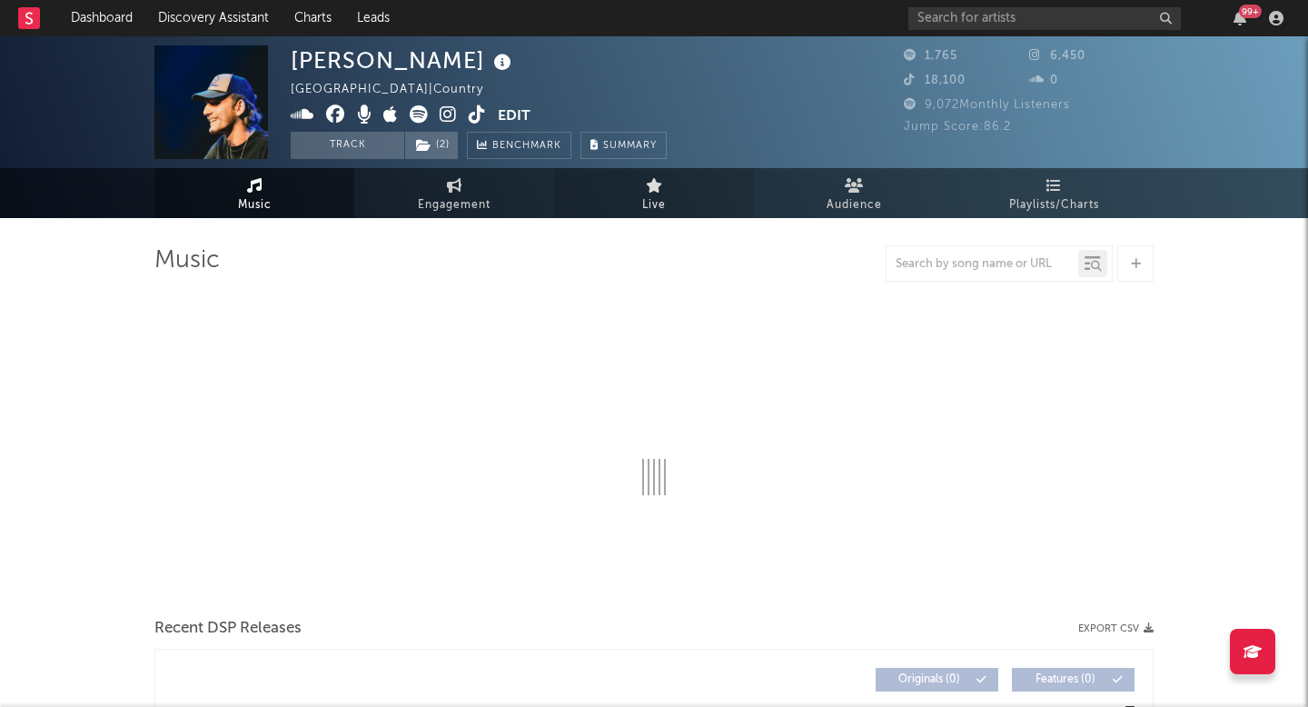
select select "1w"
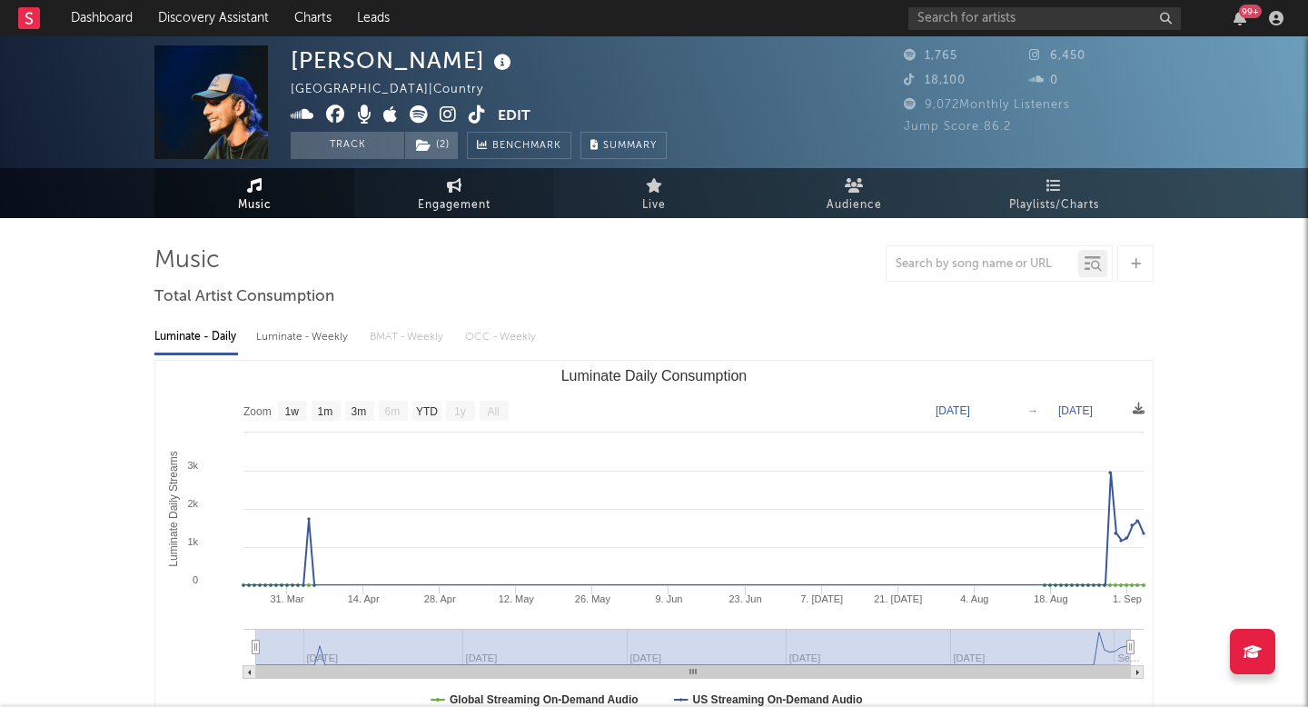
click at [419, 189] on link "Engagement" at bounding box center [454, 193] width 200 height 50
select select "1w"
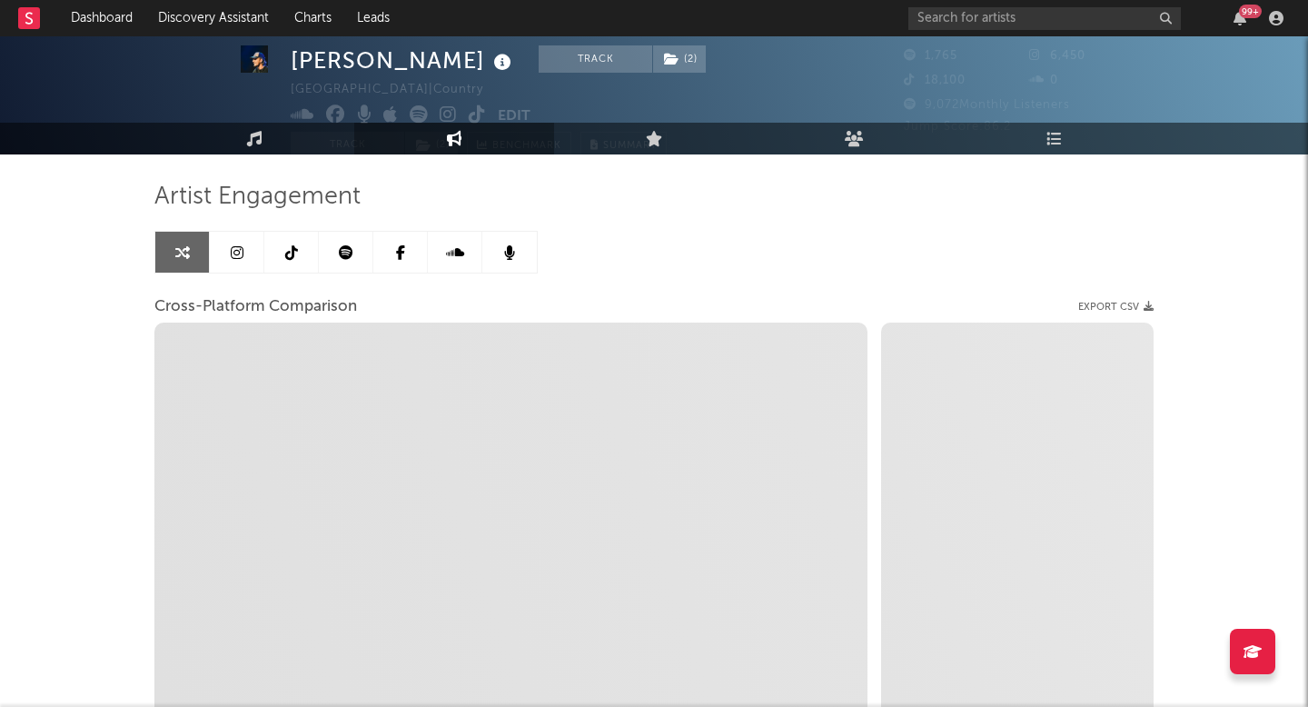
select select "1m"
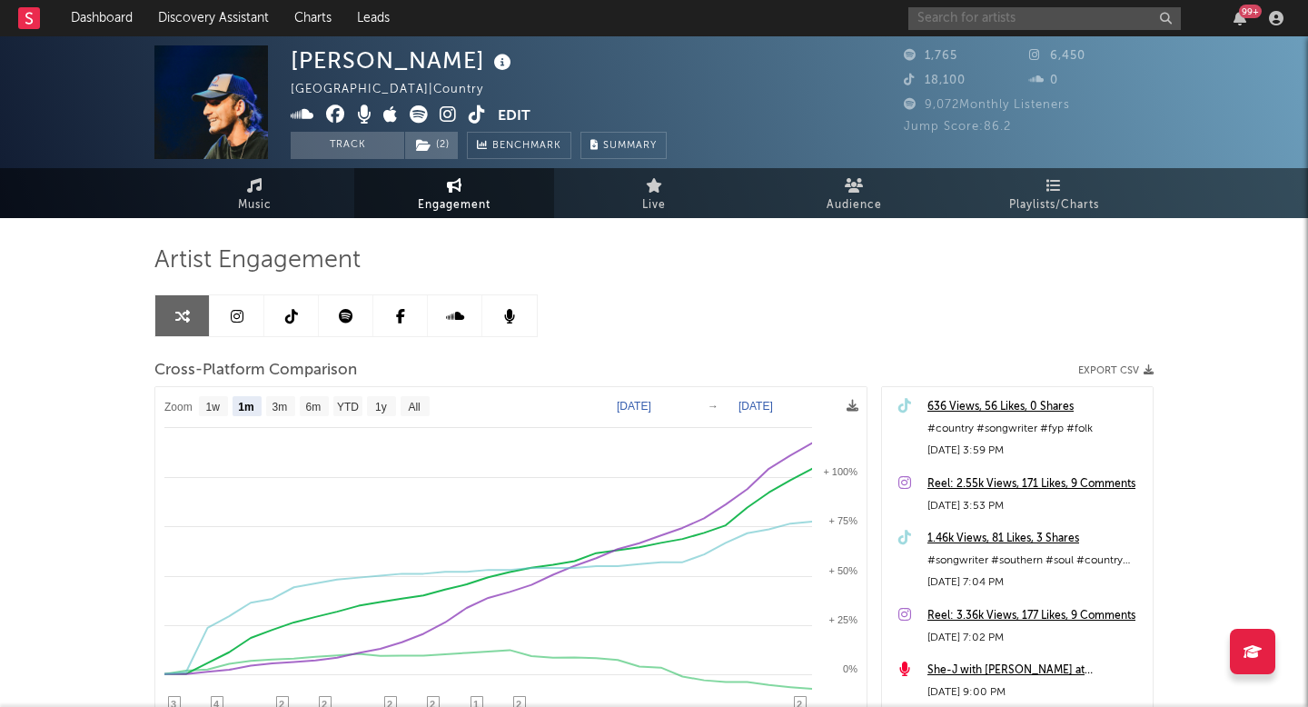
click at [946, 28] on input "text" at bounding box center [1044, 18] width 272 height 23
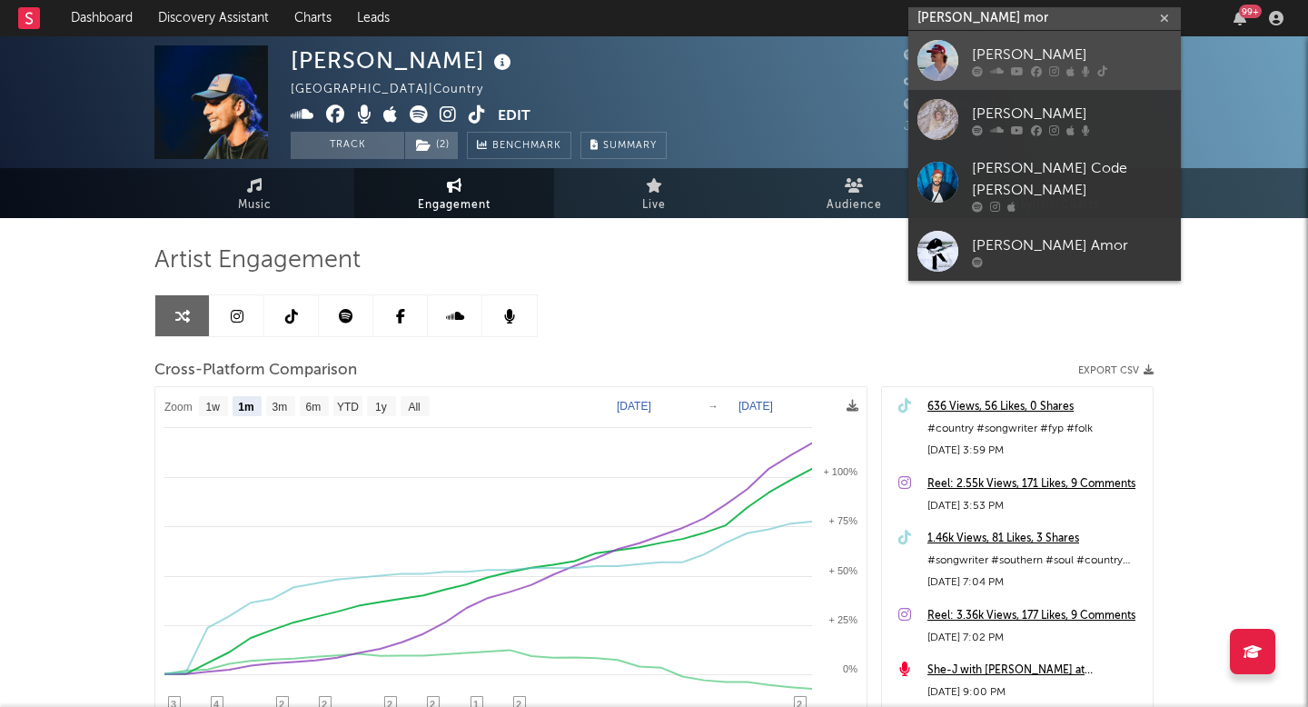
type input "[PERSON_NAME] mor"
click at [993, 72] on icon at bounding box center [997, 70] width 14 height 11
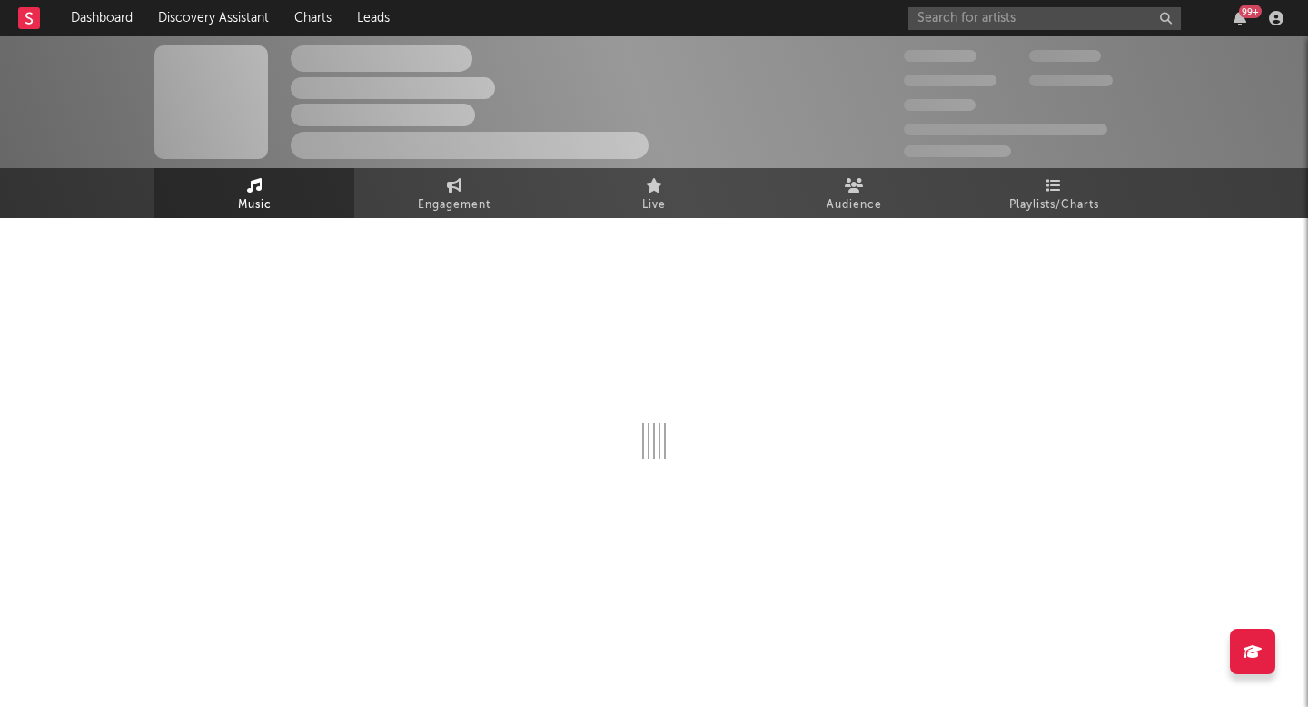
select select "6m"
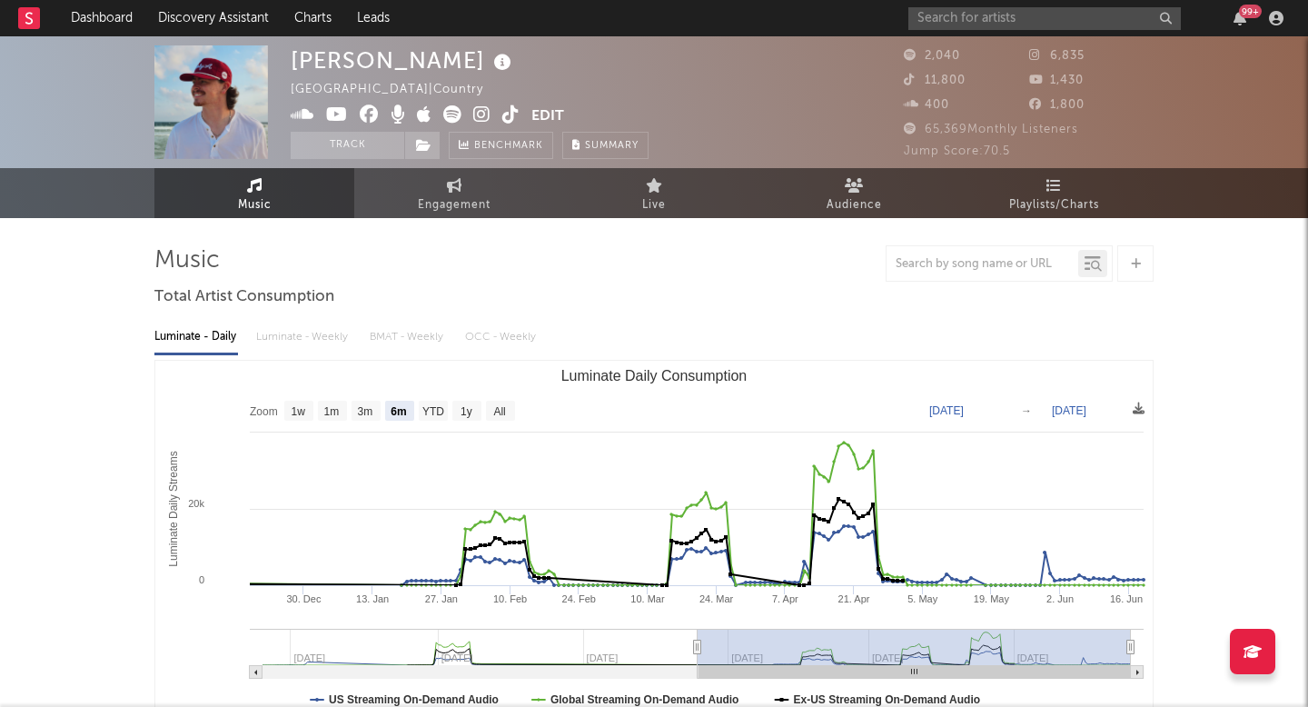
click at [506, 118] on icon at bounding box center [510, 114] width 17 height 18
